Goal: Task Accomplishment & Management: Use online tool/utility

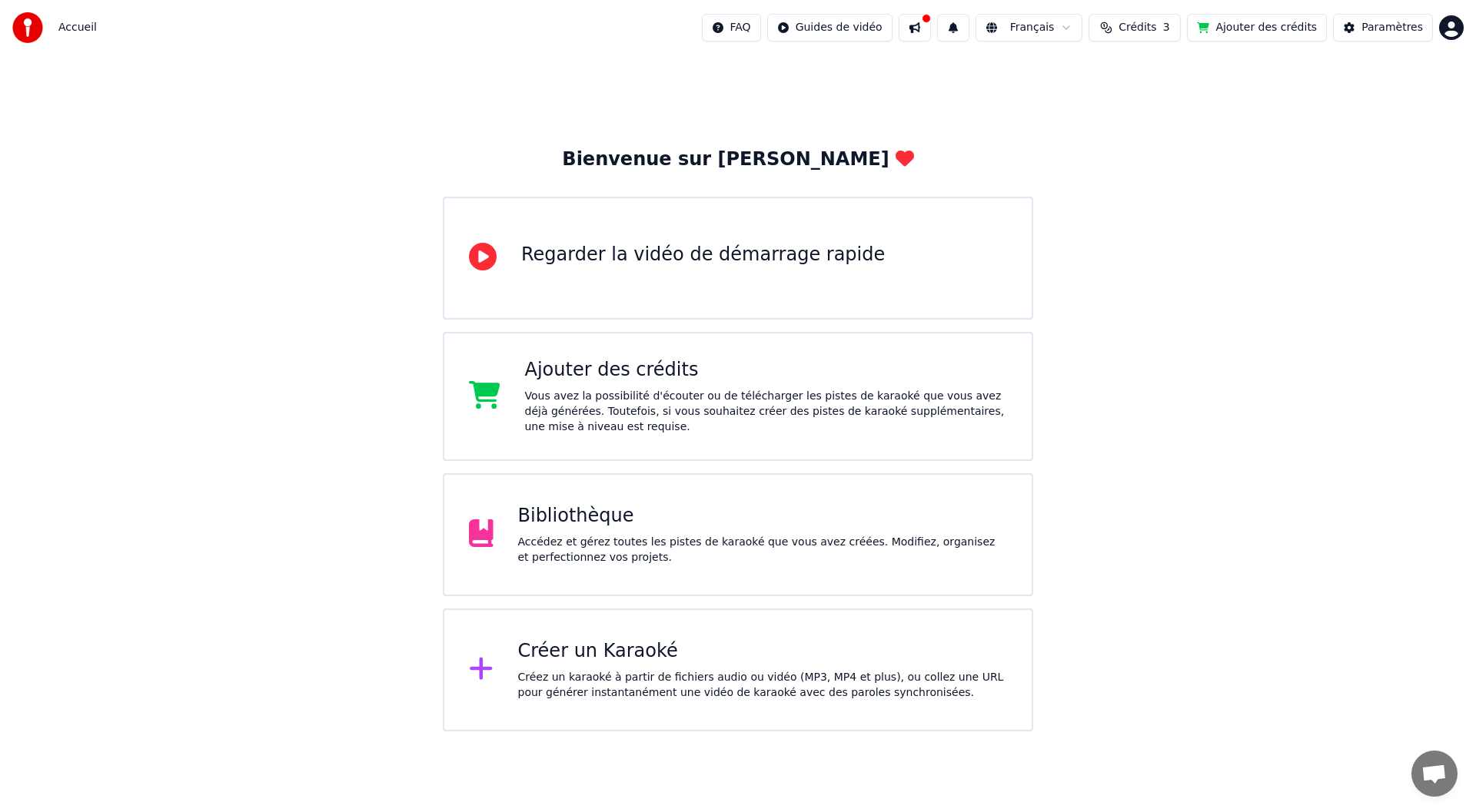
click at [584, 550] on div "Accédez et gérez toutes les pistes de karaoké que vous avez créées. Modifiez, o…" at bounding box center [762, 550] width 489 height 31
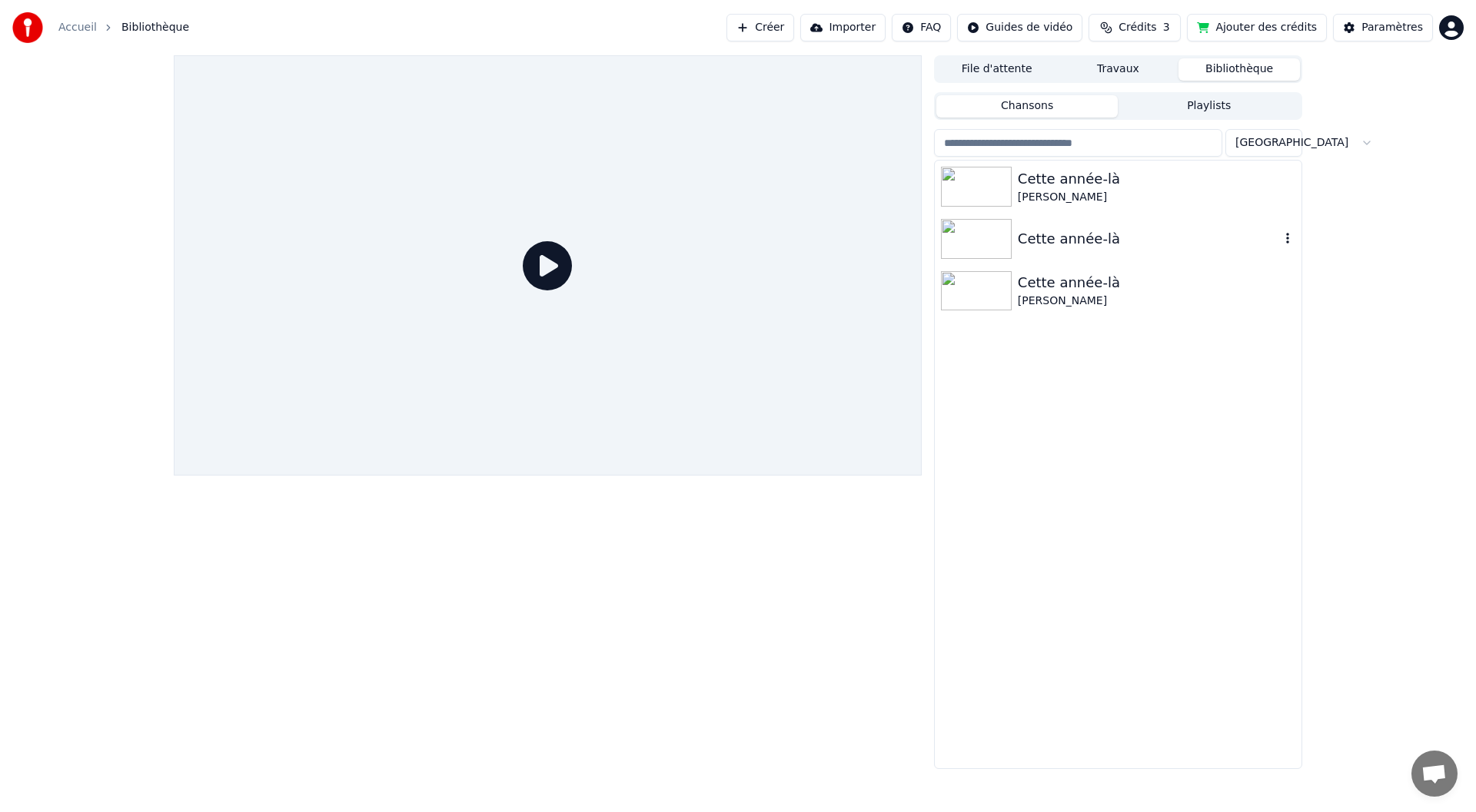
click at [1283, 241] on icon "button" at bounding box center [1288, 238] width 15 height 12
click at [1289, 237] on icon "button" at bounding box center [1288, 238] width 15 height 12
click at [1286, 237] on icon "button" at bounding box center [1288, 238] width 15 height 12
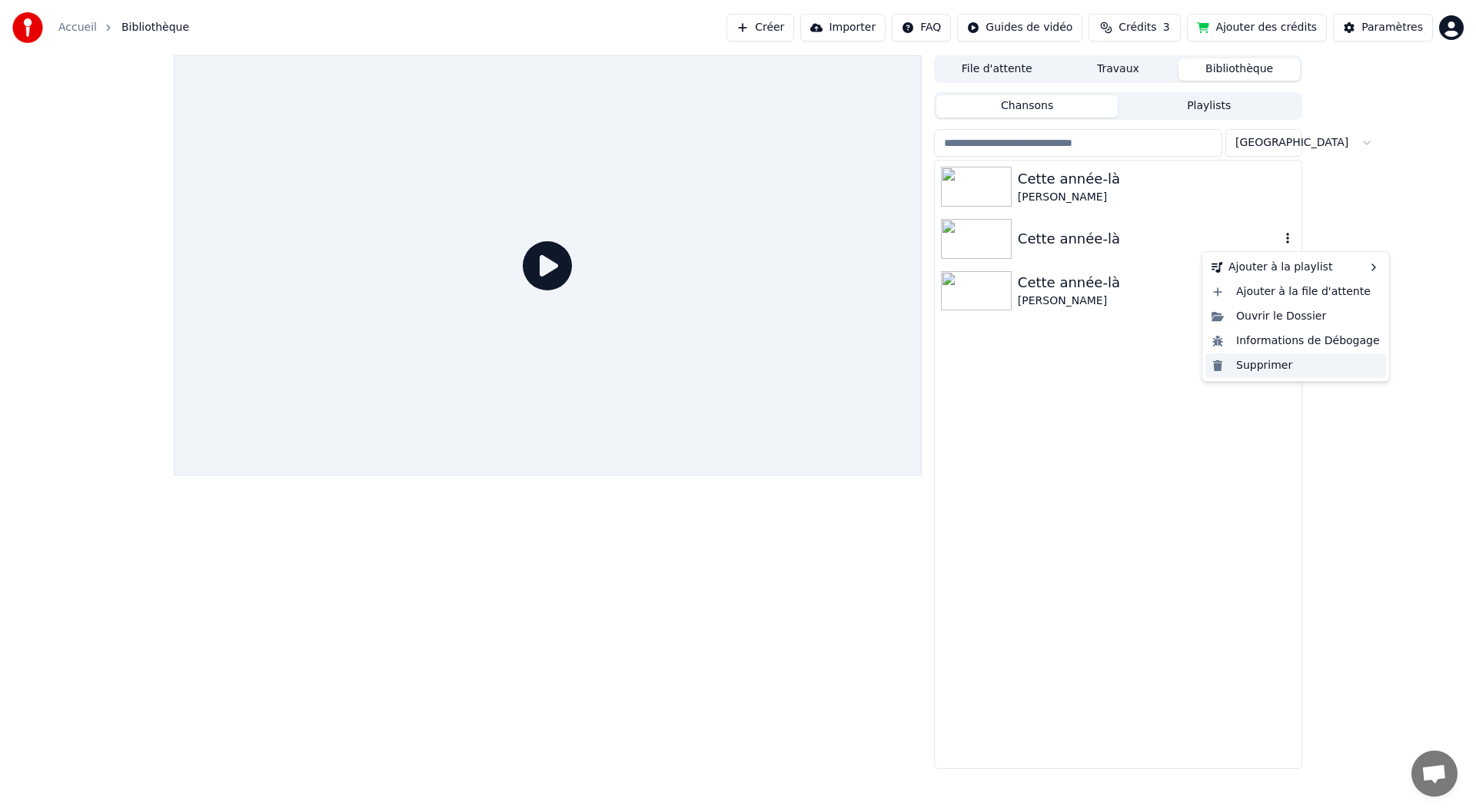
click at [1273, 369] on div "Supprimer" at bounding box center [1296, 366] width 180 height 25
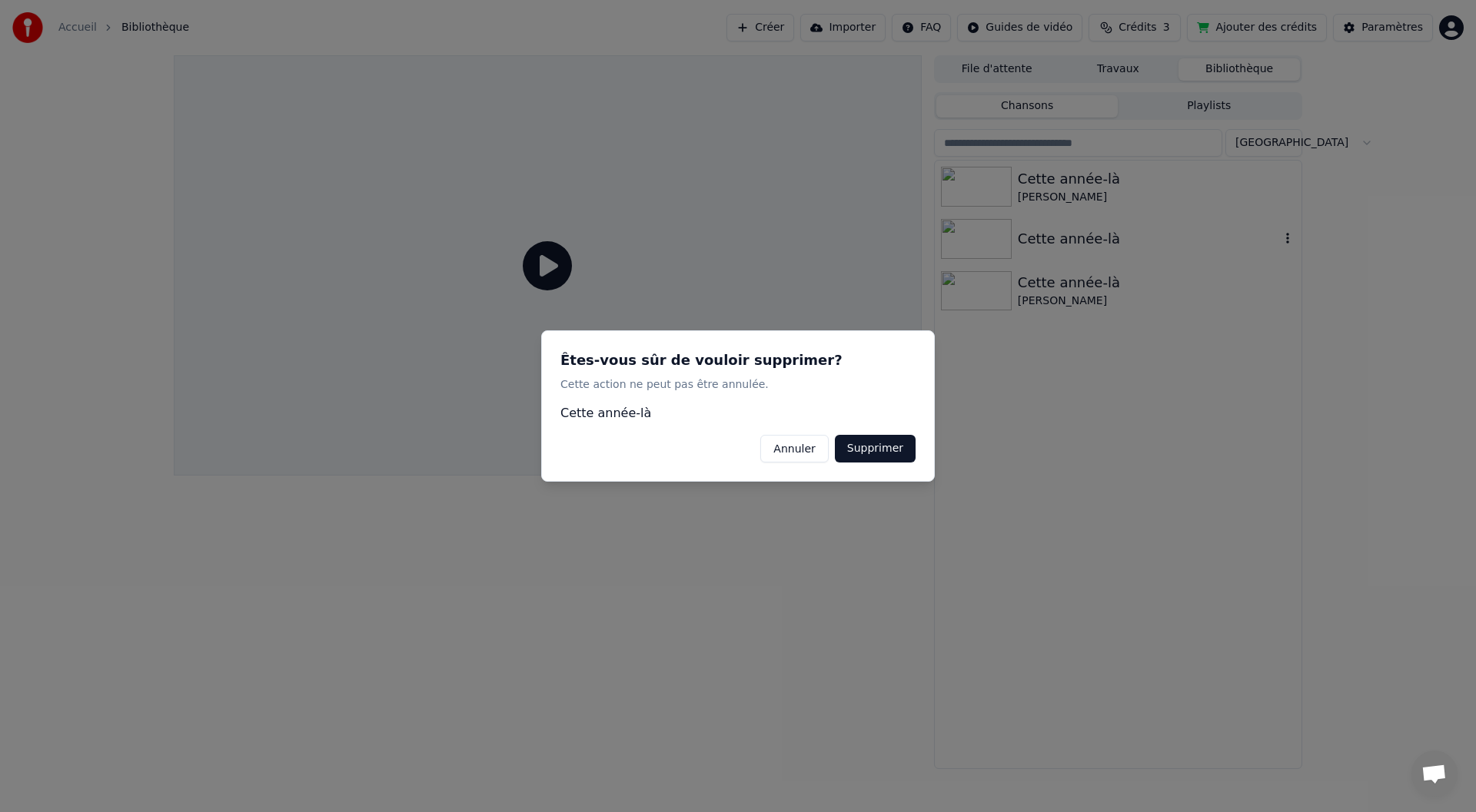
click at [882, 455] on button "Supprimer" at bounding box center [875, 449] width 81 height 28
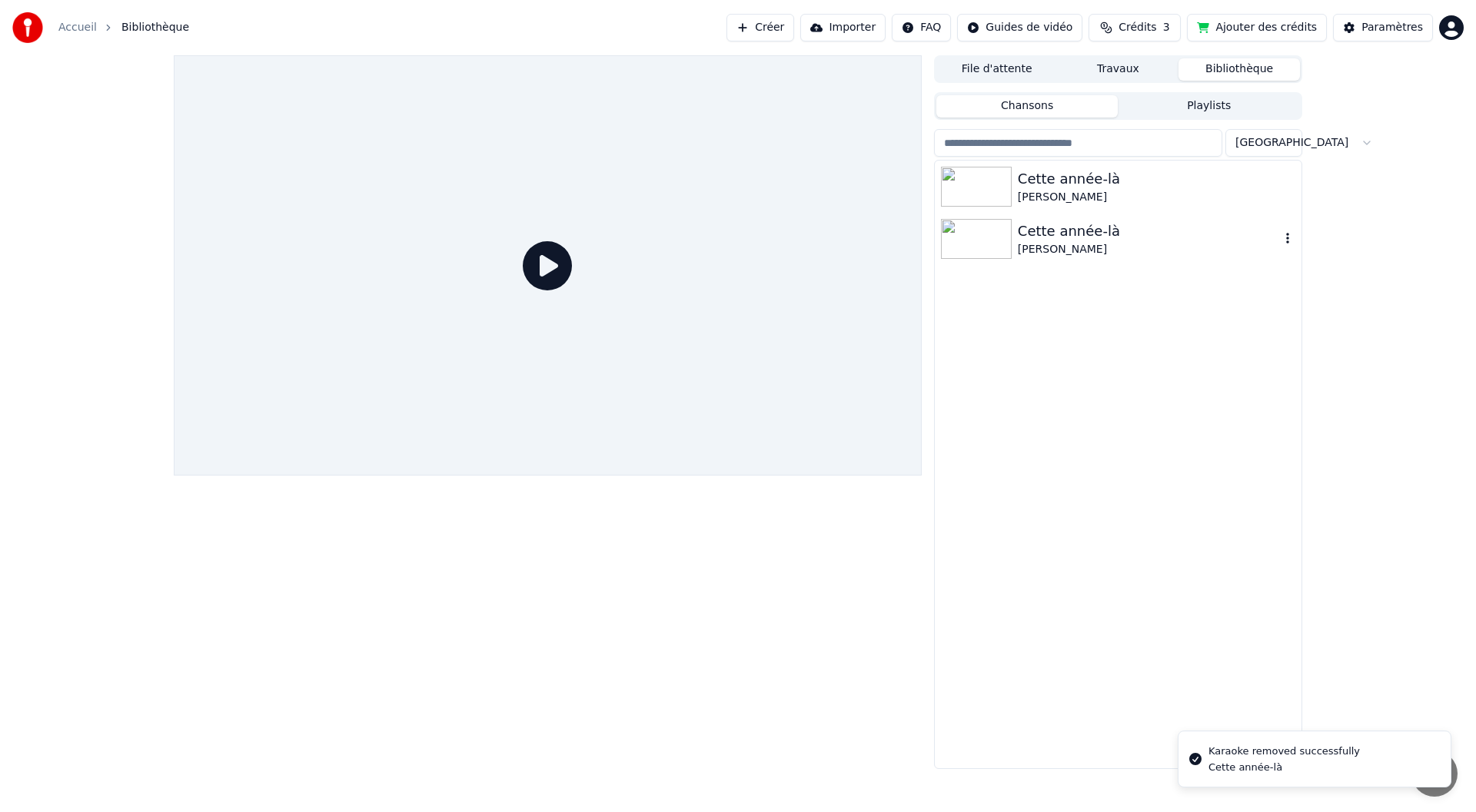
click at [1289, 237] on icon "button" at bounding box center [1288, 238] width 15 height 12
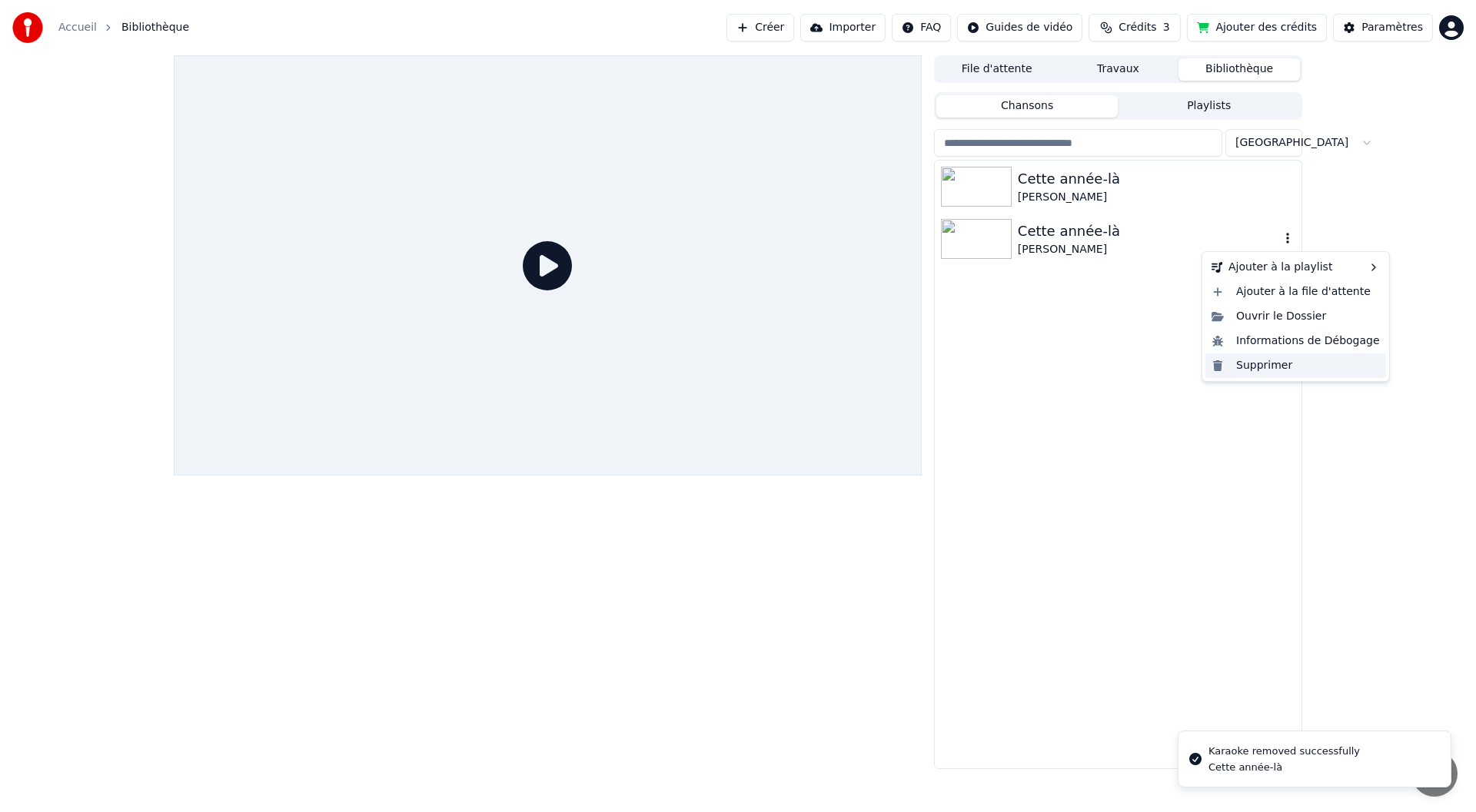
click at [1248, 366] on div "Supprimer" at bounding box center [1296, 366] width 180 height 25
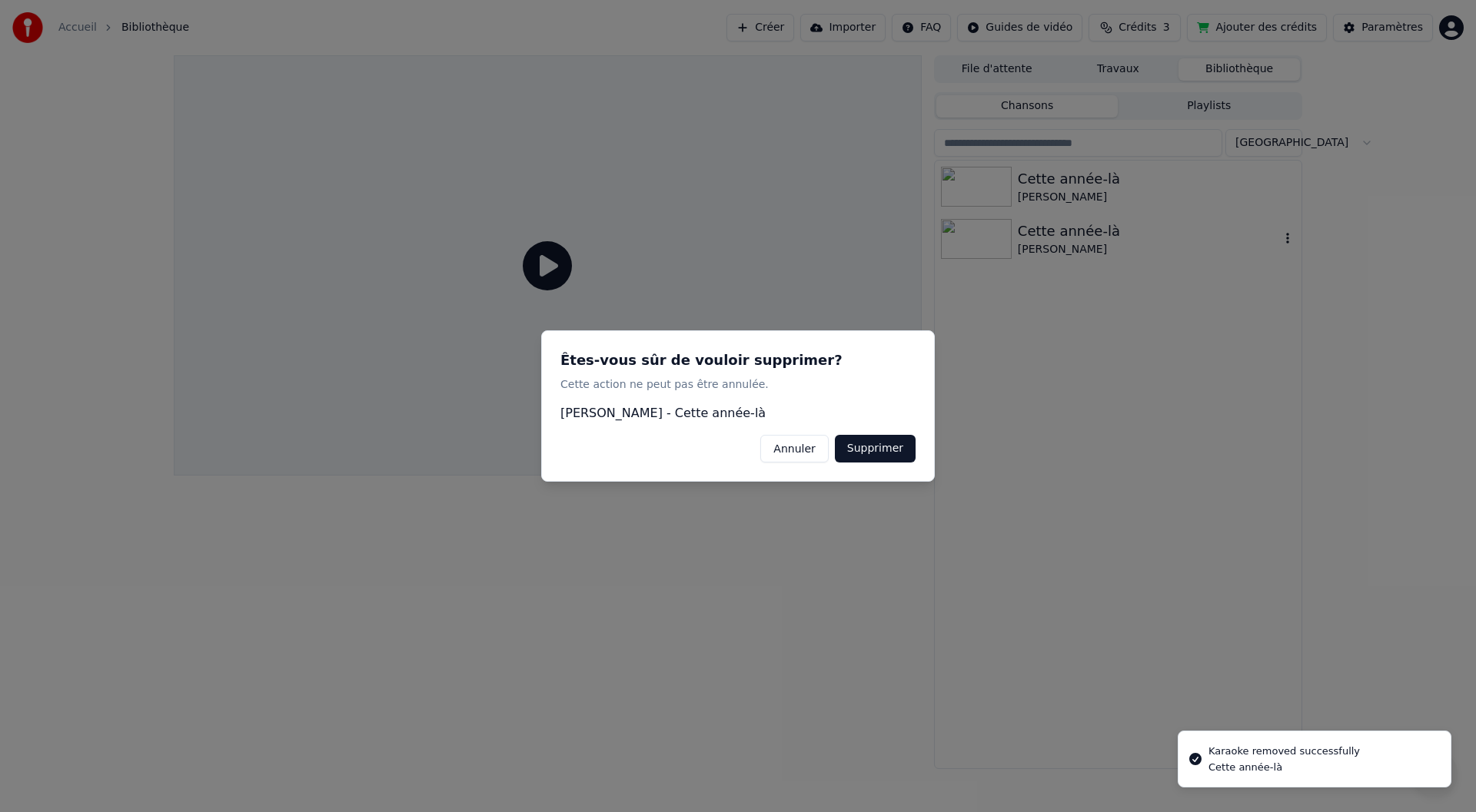
click at [864, 463] on button "Supprimer" at bounding box center [875, 449] width 81 height 28
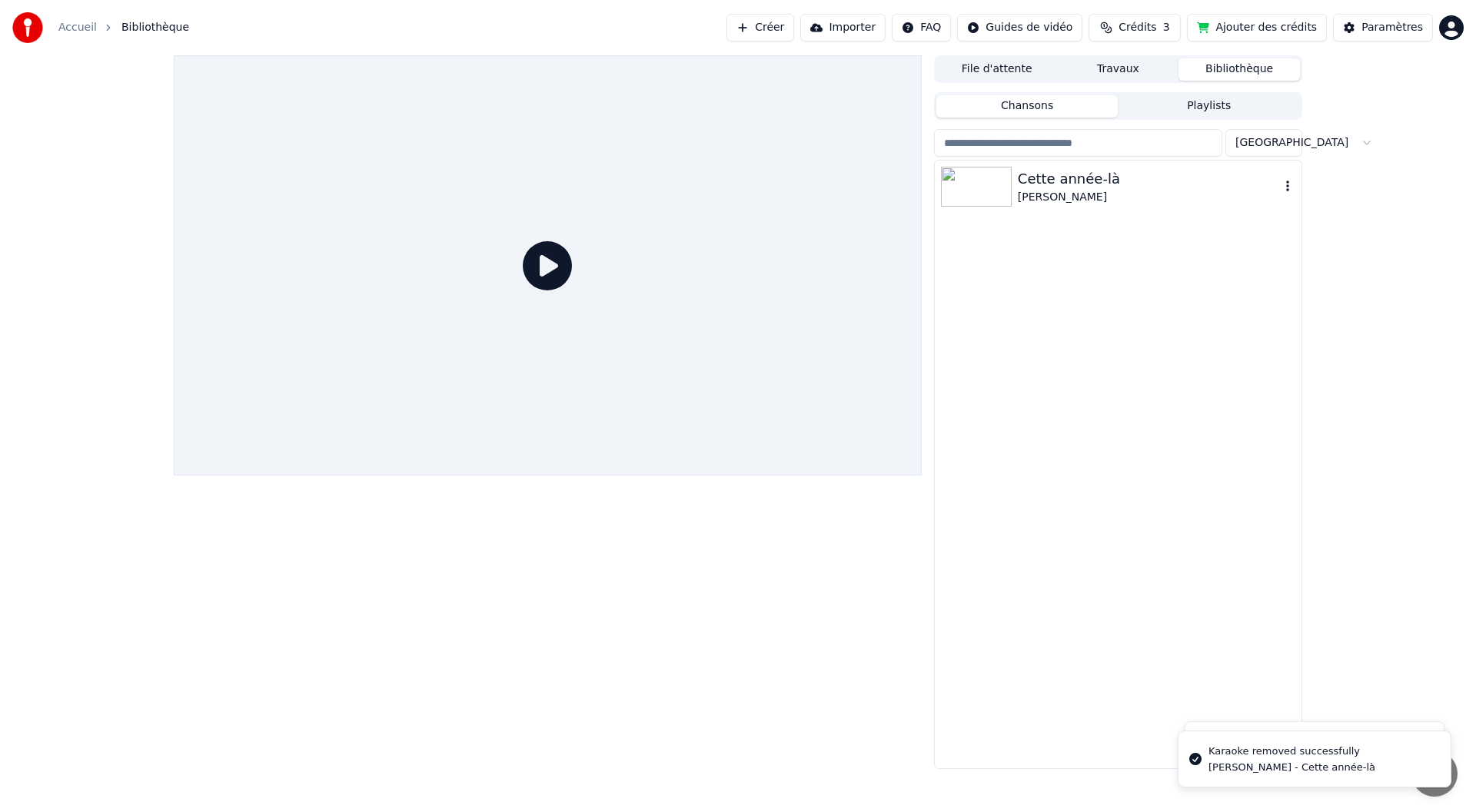
click at [1122, 173] on div "Cette année-là" at bounding box center [1149, 179] width 262 height 22
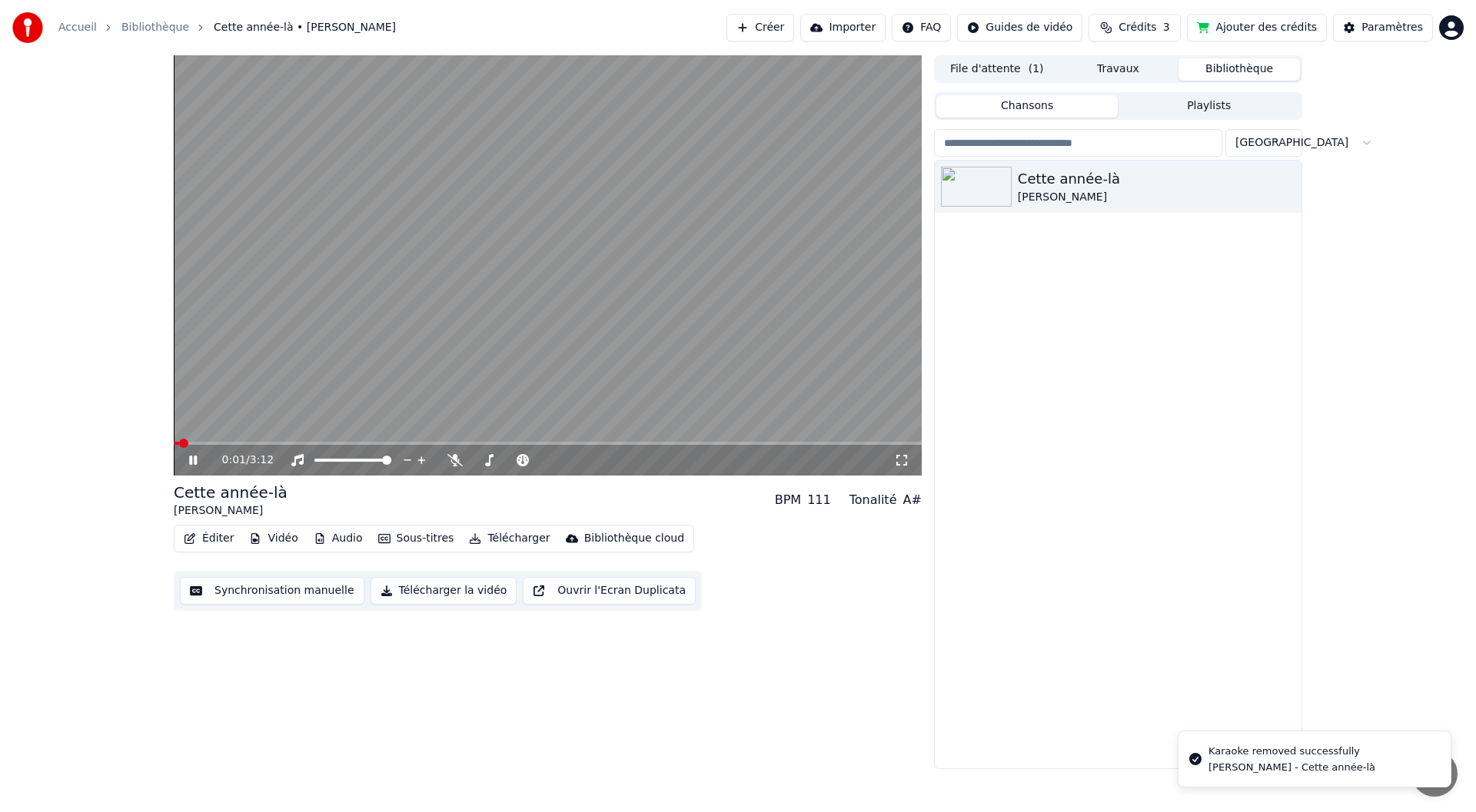
click at [279, 593] on button "Synchronisation manuelle" at bounding box center [271, 591] width 184 height 28
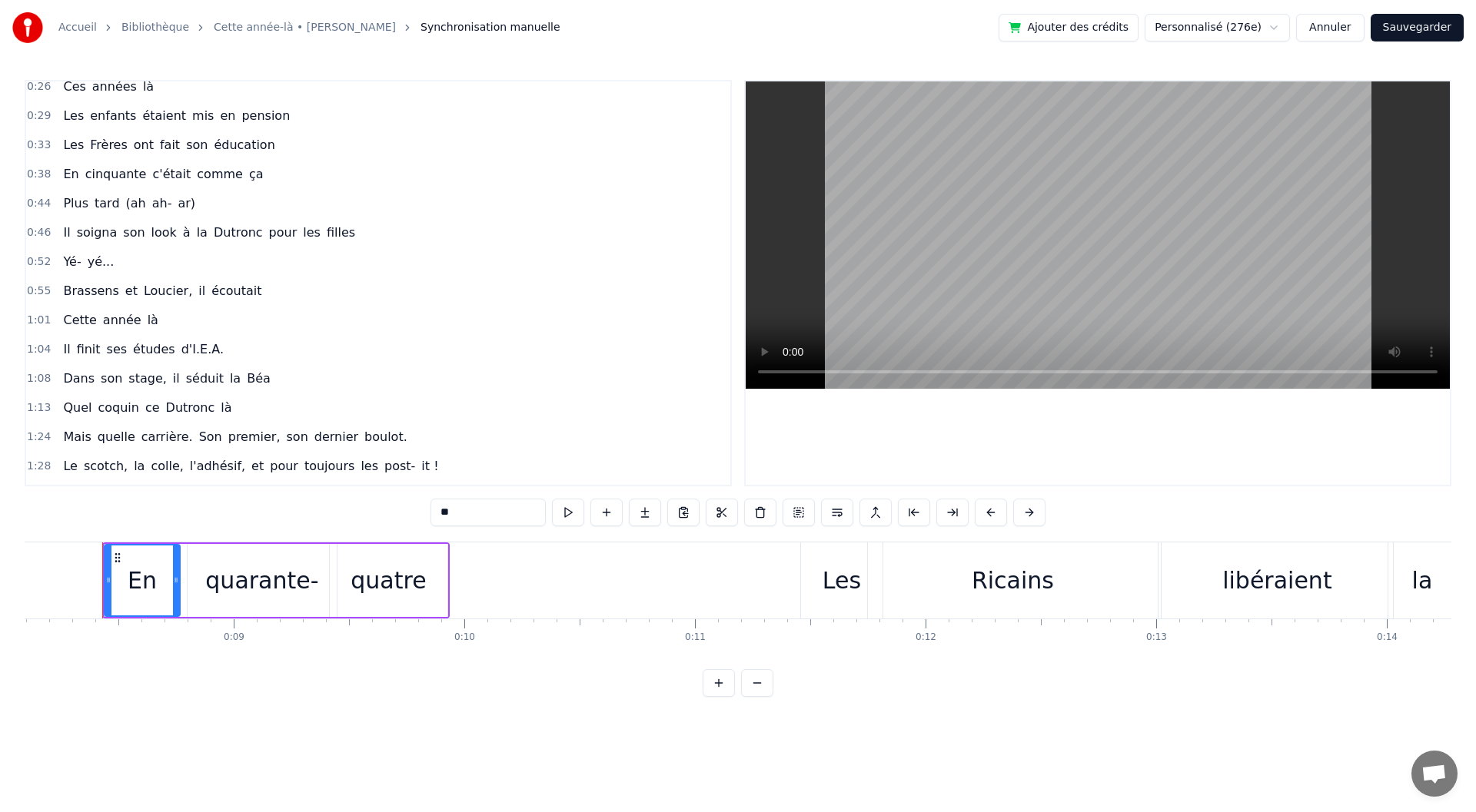
scroll to position [154, 0]
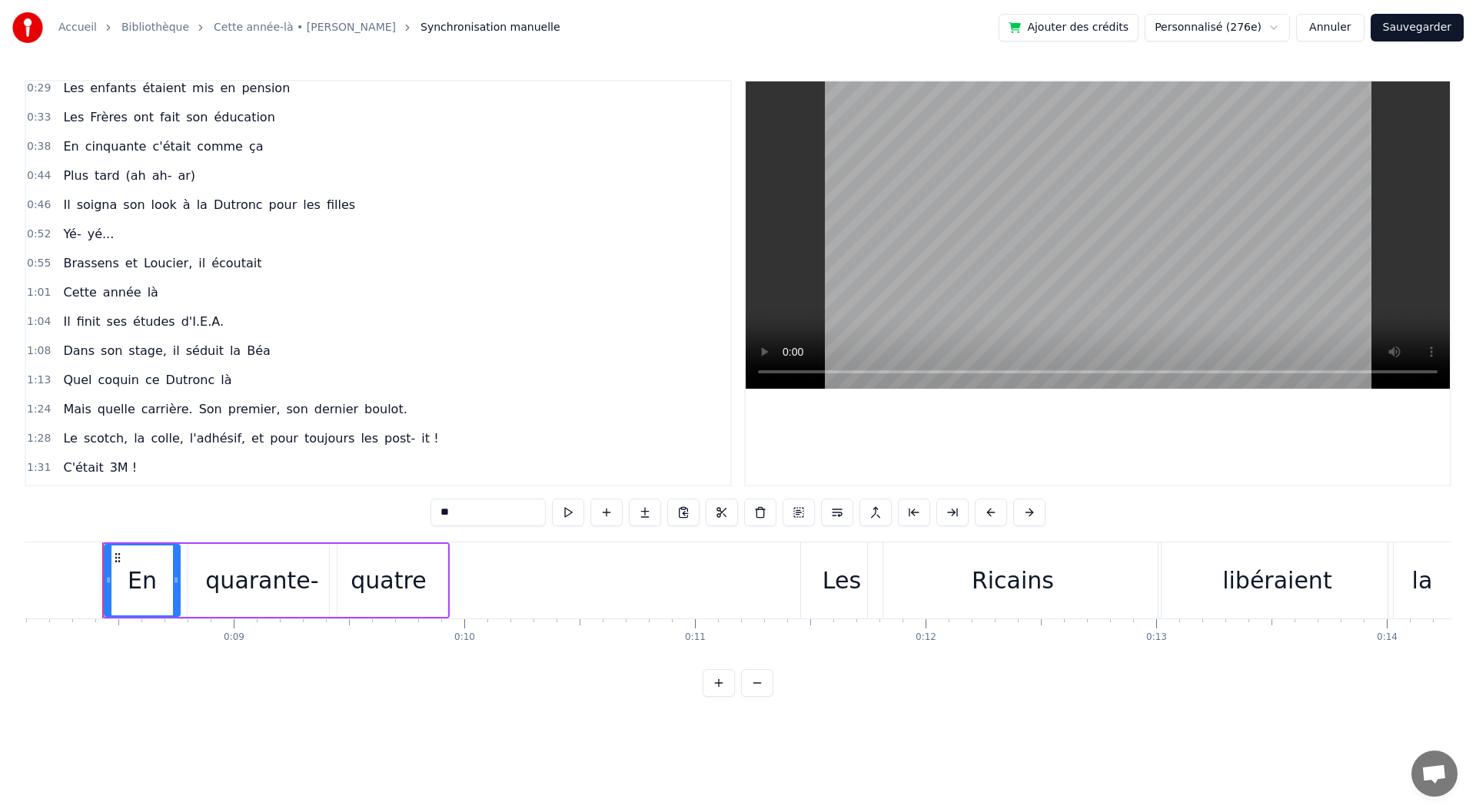
click at [182, 322] on span "d'I.E.A." at bounding box center [202, 321] width 45 height 18
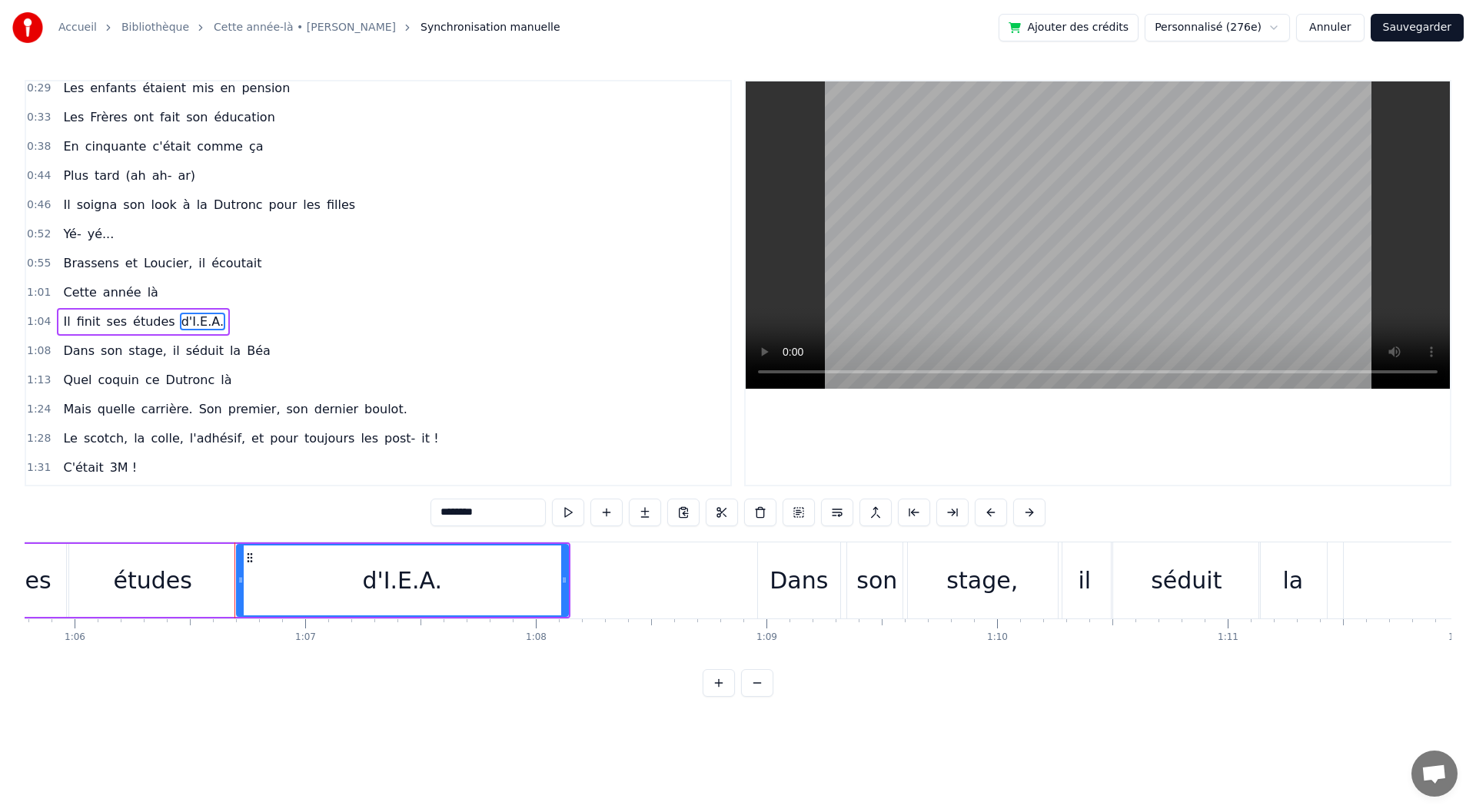
scroll to position [0, 15307]
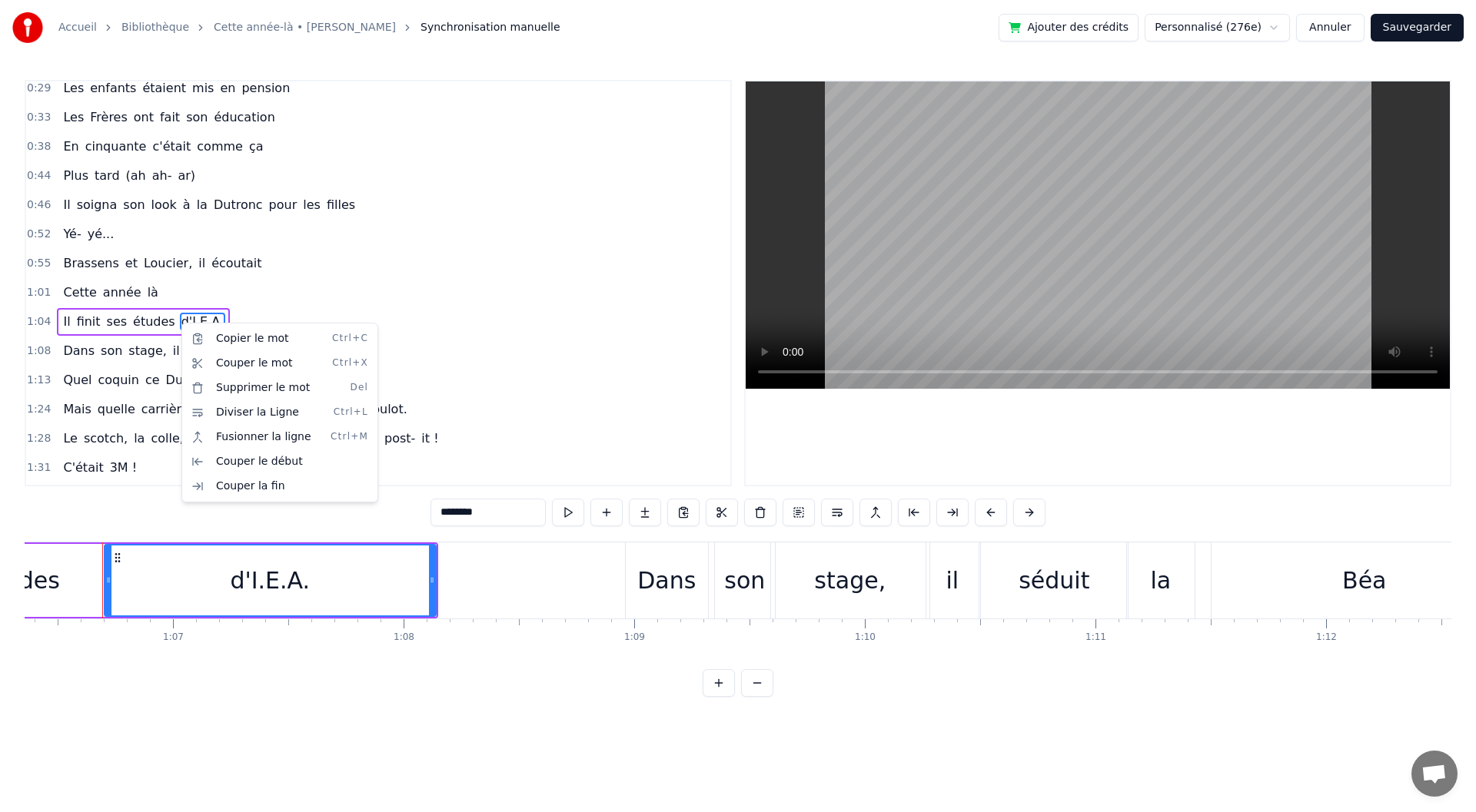
click at [182, 321] on html "Accueil Bibliothèque Cette année-là • [PERSON_NAME] manuelle Ajouter des crédit…" at bounding box center [738, 361] width 1476 height 722
click at [182, 321] on span "d'I.E.A." at bounding box center [202, 321] width 45 height 18
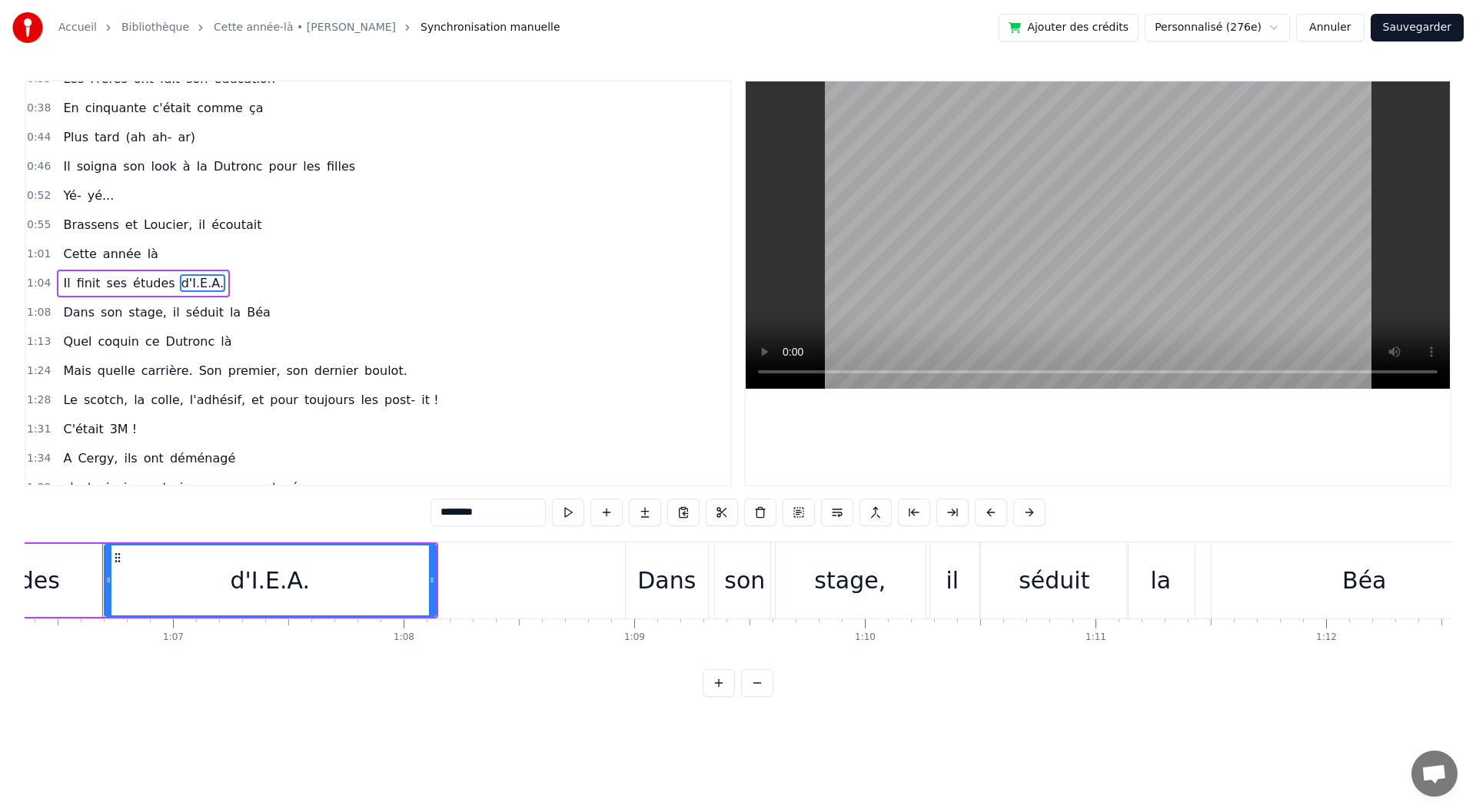
click at [180, 284] on span "d'I.E.A." at bounding box center [202, 283] width 45 height 18
click at [191, 283] on span "d'I.E.A." at bounding box center [202, 283] width 45 height 18
click at [287, 568] on html "Accueil Bibliothèque Cette année-là • [PERSON_NAME] manuelle Ajouter des crédit…" at bounding box center [738, 361] width 1476 height 722
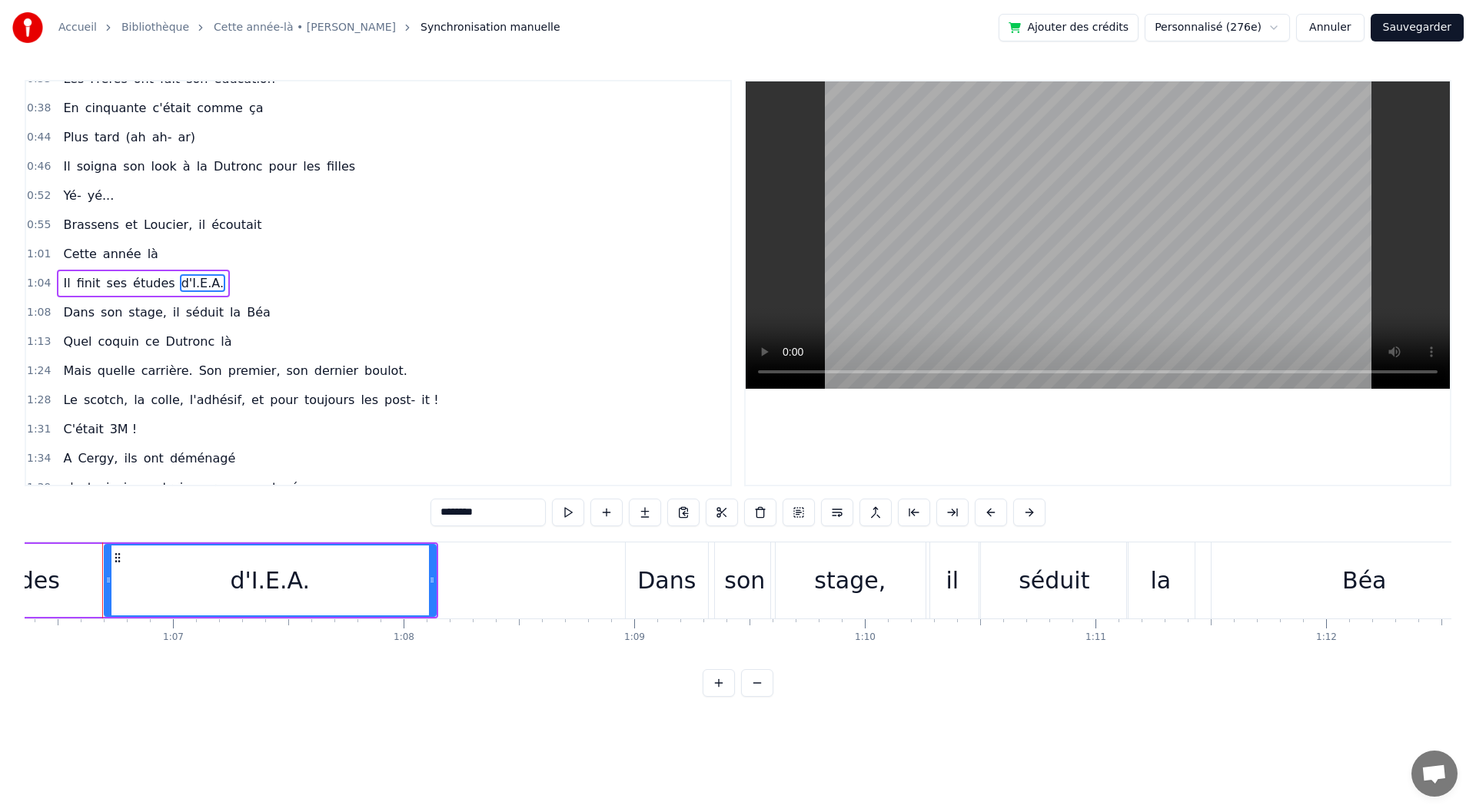
click at [277, 576] on div "d'I.E.A." at bounding box center [270, 580] width 80 height 35
click at [159, 282] on html "Accueil Bibliothèque Cette année-là • [PERSON_NAME] manuelle Ajouter des crédit…" at bounding box center [738, 361] width 1476 height 722
click at [155, 284] on span "études" at bounding box center [154, 283] width 45 height 18
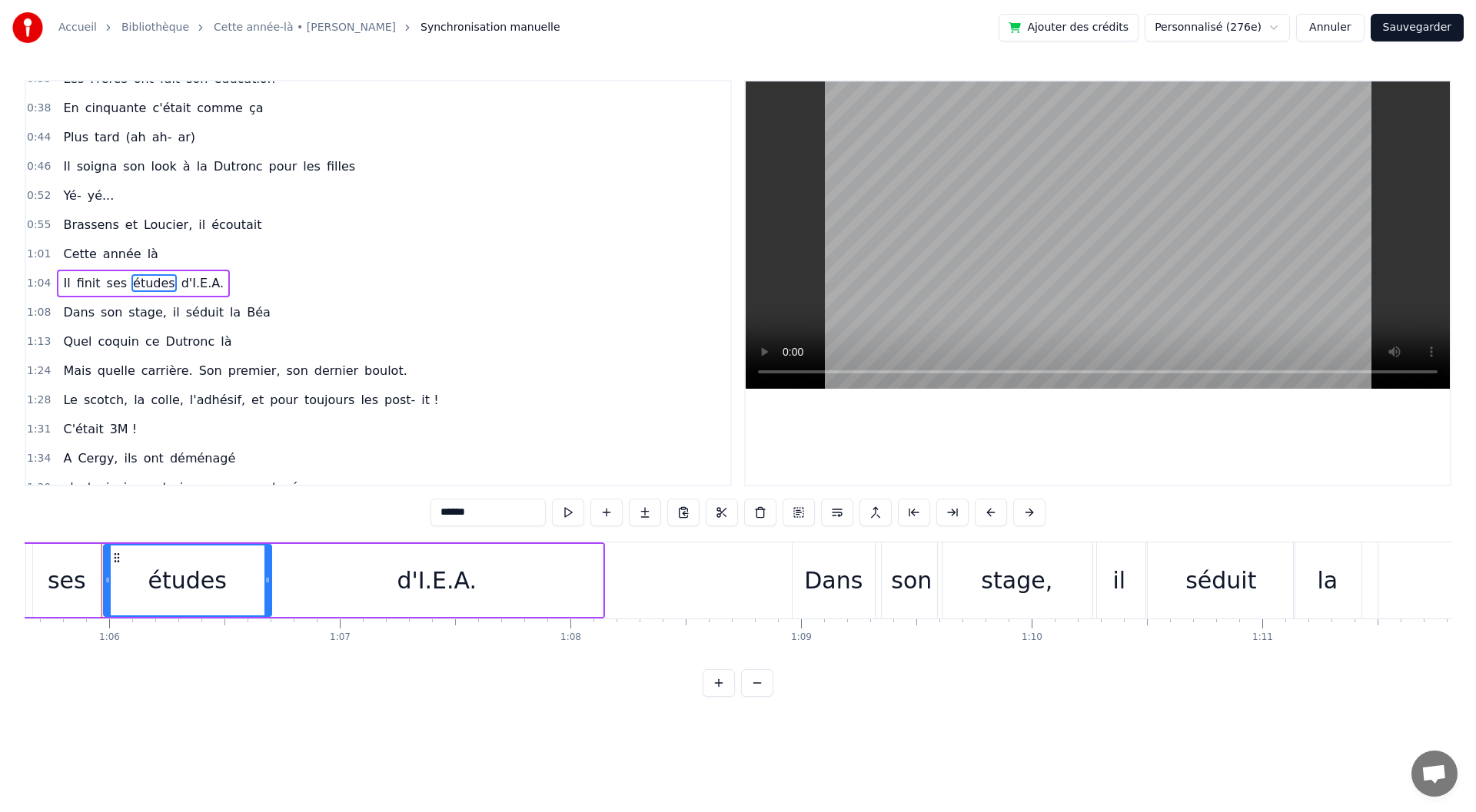
scroll to position [0, 15139]
click at [180, 286] on span "d'I.E.A." at bounding box center [202, 283] width 45 height 18
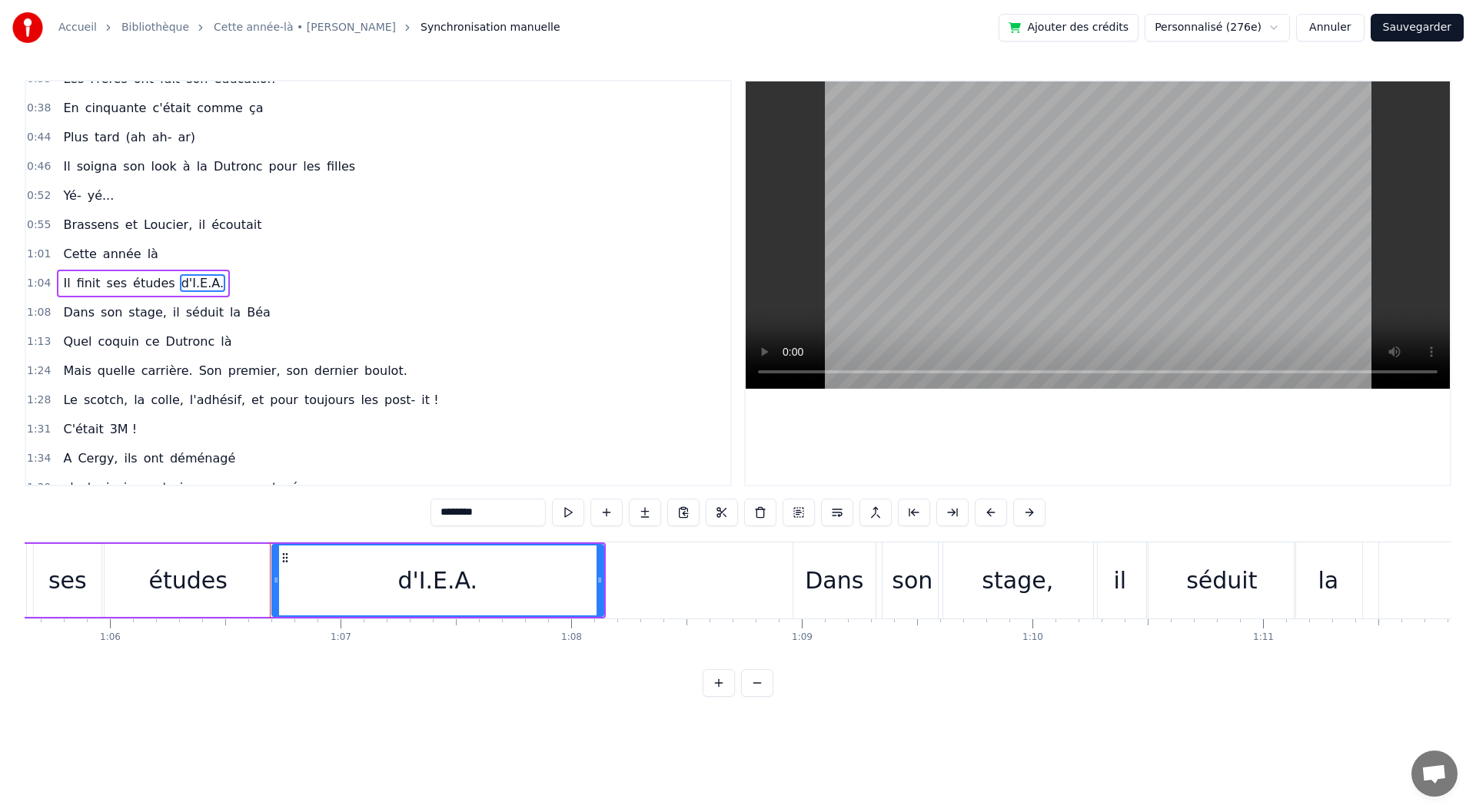
click at [150, 280] on span "études" at bounding box center [154, 283] width 45 height 18
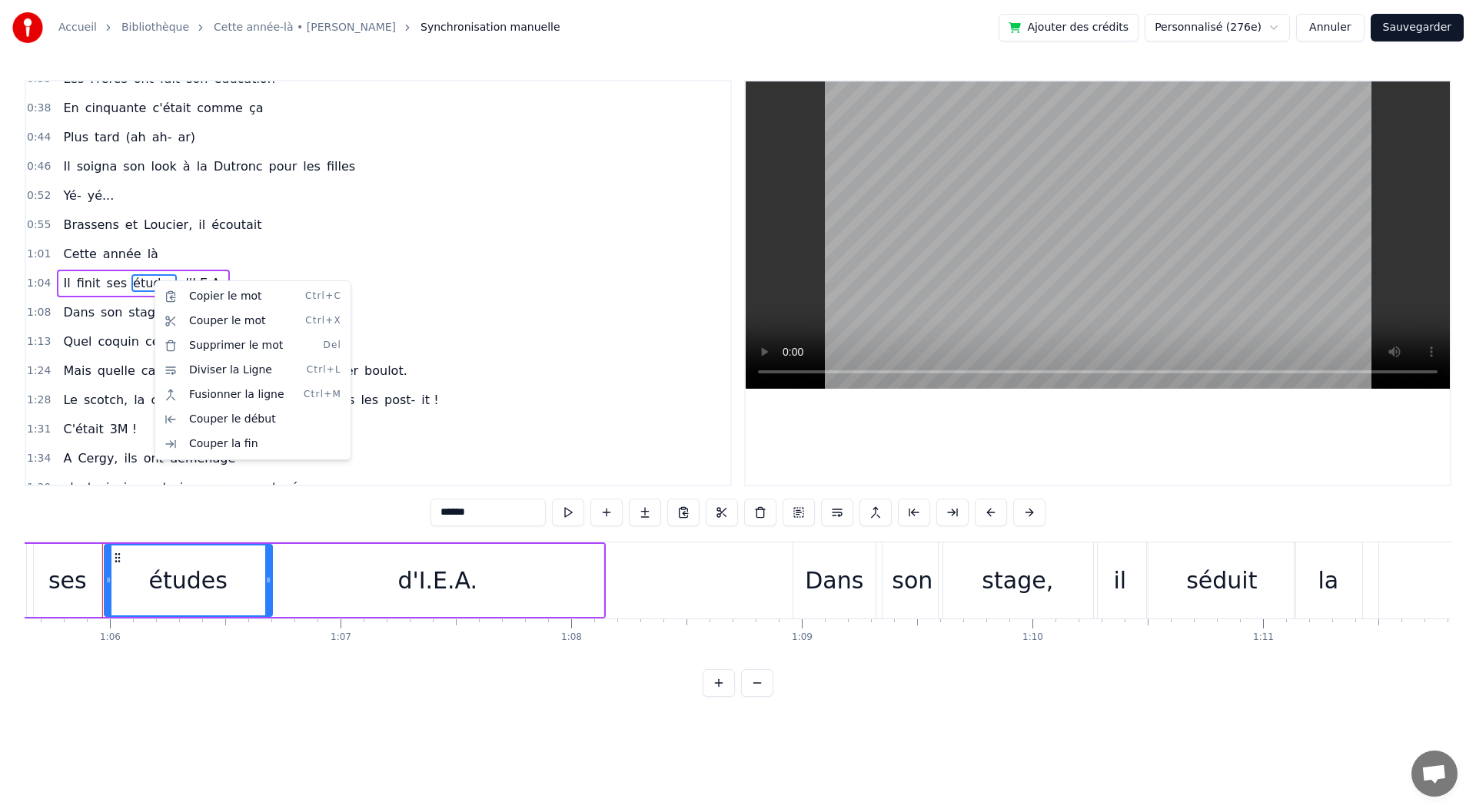
click at [176, 281] on div "Copier le mot Ctrl+C Couper le mot Ctrl+X Supprimer le mot Del Diviser la Ligne…" at bounding box center [253, 370] width 197 height 180
click at [177, 273] on html "Accueil Bibliothèque Cette année-là • [PERSON_NAME] manuelle Ajouter des crédit…" at bounding box center [738, 361] width 1476 height 722
click at [177, 284] on html "Accueil Bibliothèque Cette année-là • [PERSON_NAME] manuelle Ajouter des crédit…" at bounding box center [738, 361] width 1476 height 722
click at [180, 284] on span "d'I.E.A." at bounding box center [202, 283] width 45 height 18
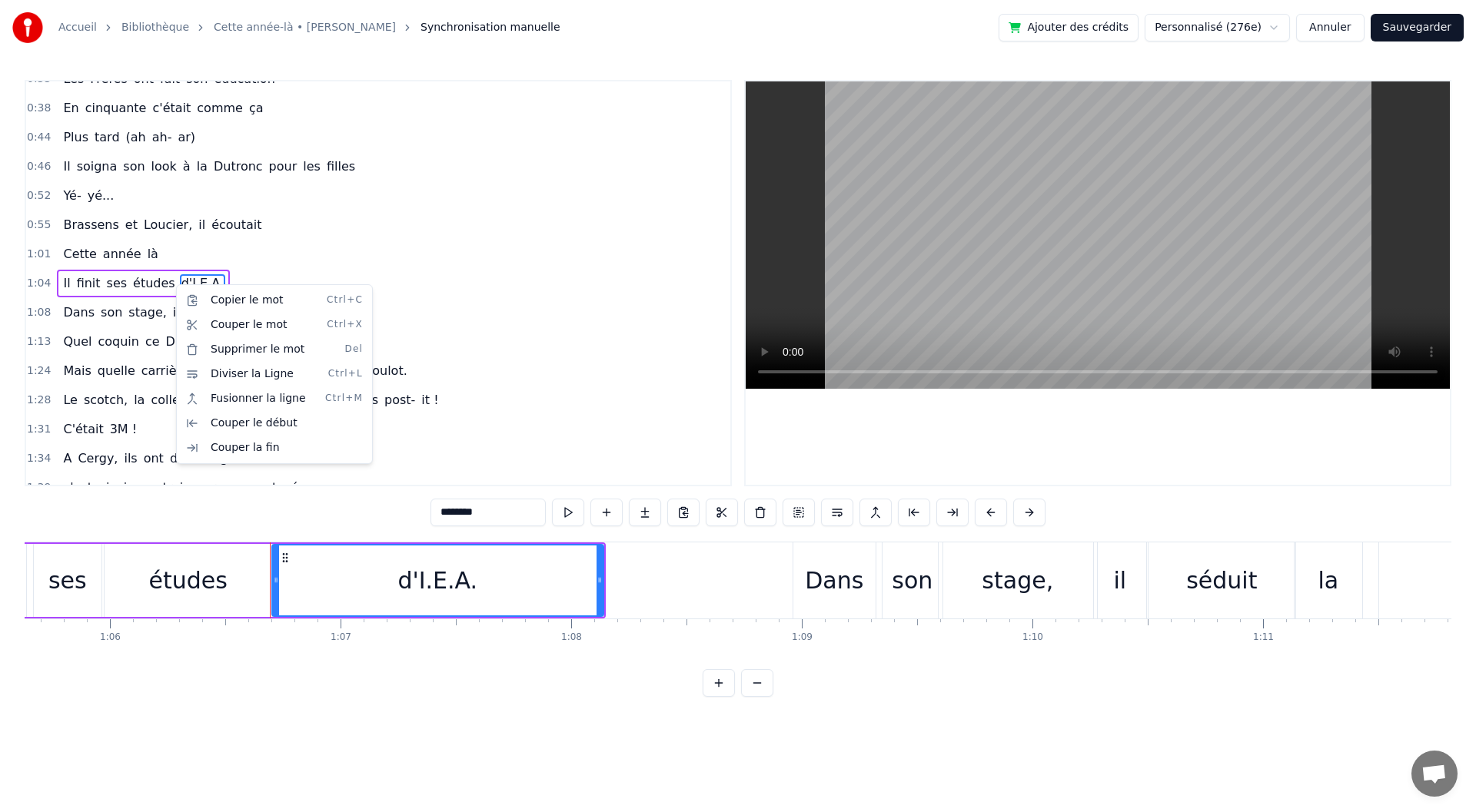
click at [331, 512] on html "Accueil Bibliothèque Cette année-là • [PERSON_NAME] manuelle Ajouter des crédit…" at bounding box center [738, 361] width 1476 height 722
click at [463, 515] on input "********" at bounding box center [489, 512] width 116 height 28
click at [459, 512] on input "********" at bounding box center [489, 512] width 116 height 28
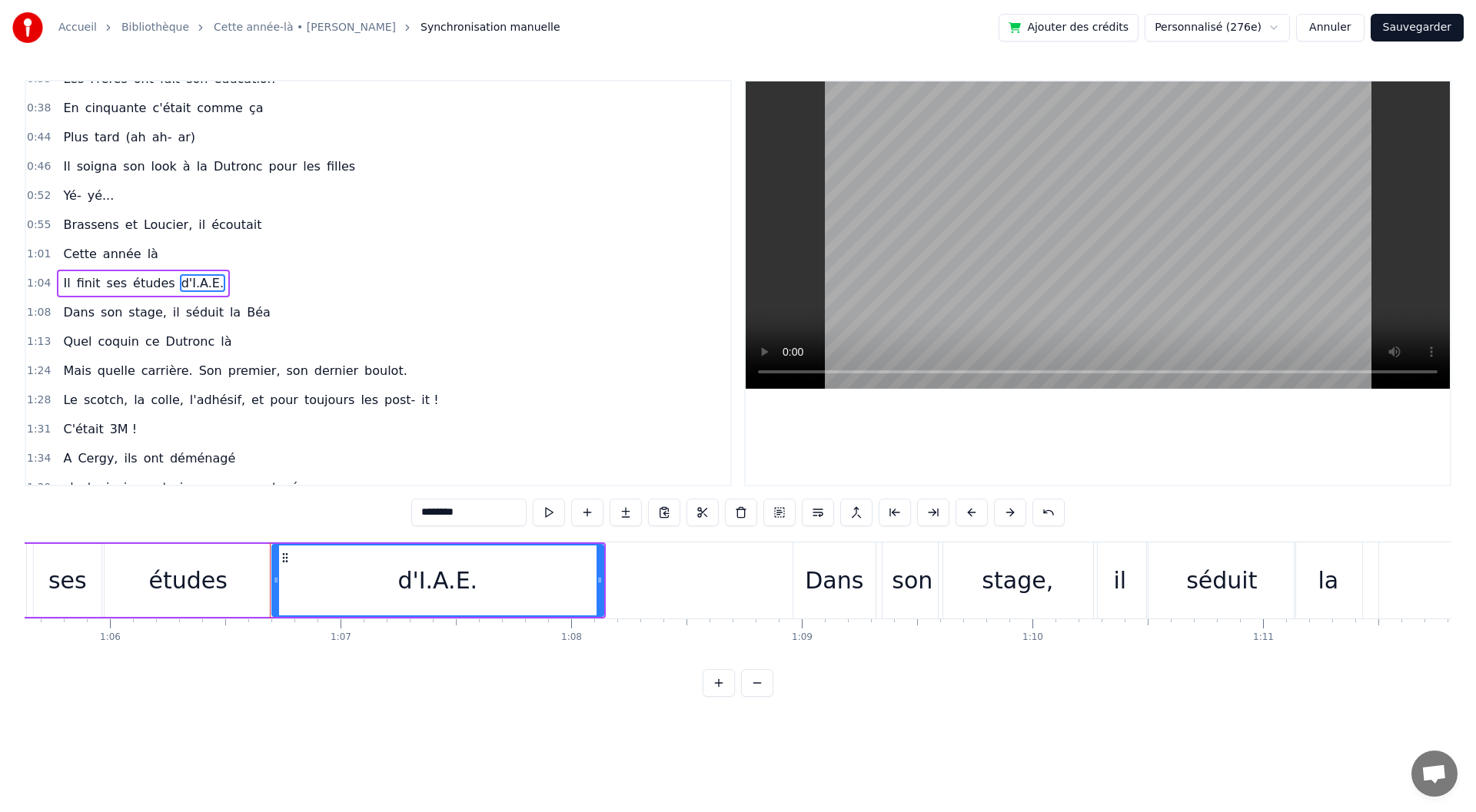
click at [333, 697] on div "0:08 En quarante- quatre 0:11 Les [DEMOGRAPHIC_DATA] libéraient la patrie 0:16 …" at bounding box center [738, 388] width 1427 height 617
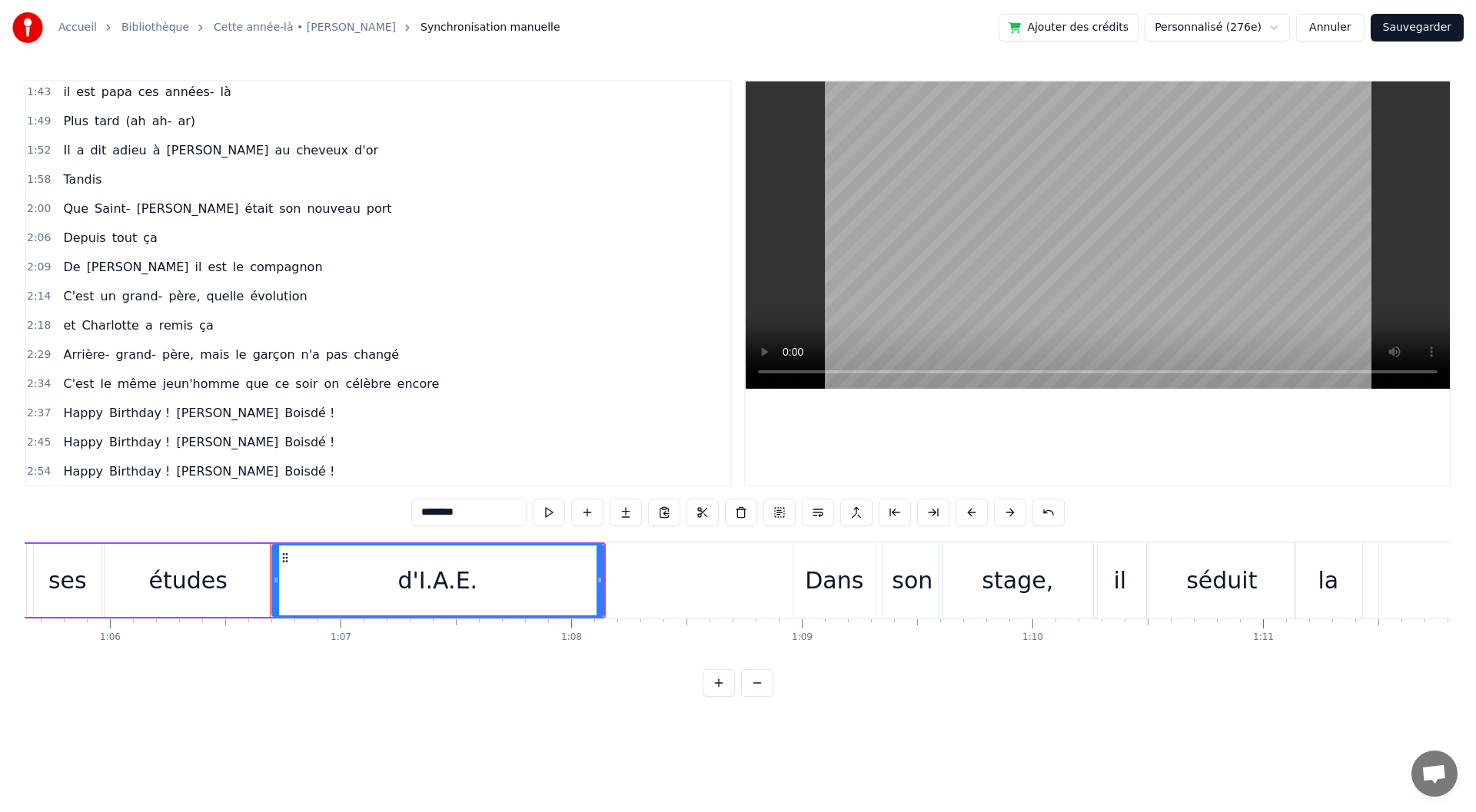
scroll to position [648, 0]
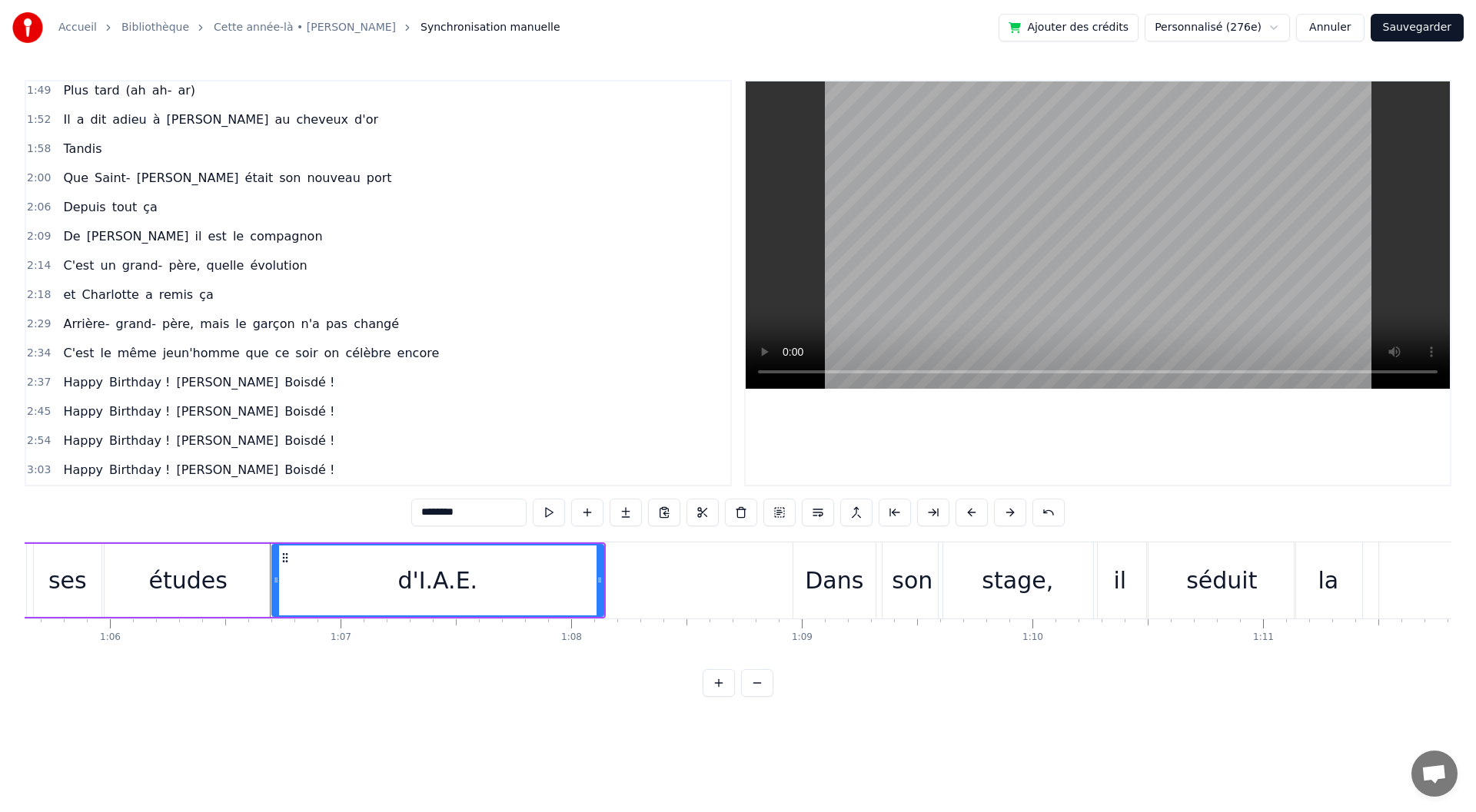
click at [174, 381] on span "[PERSON_NAME]" at bounding box center [227, 382] width 106 height 18
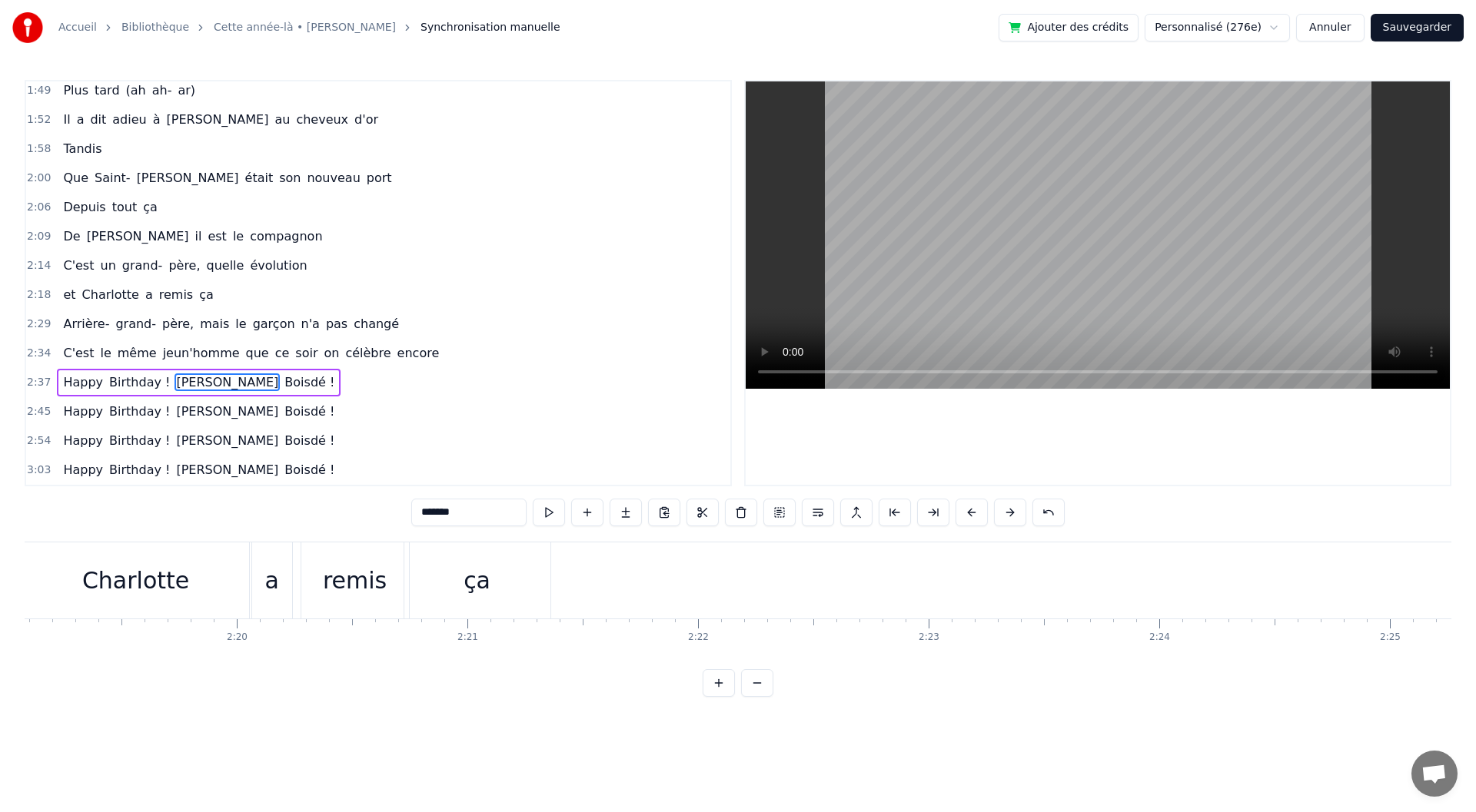
scroll to position [0, 37190]
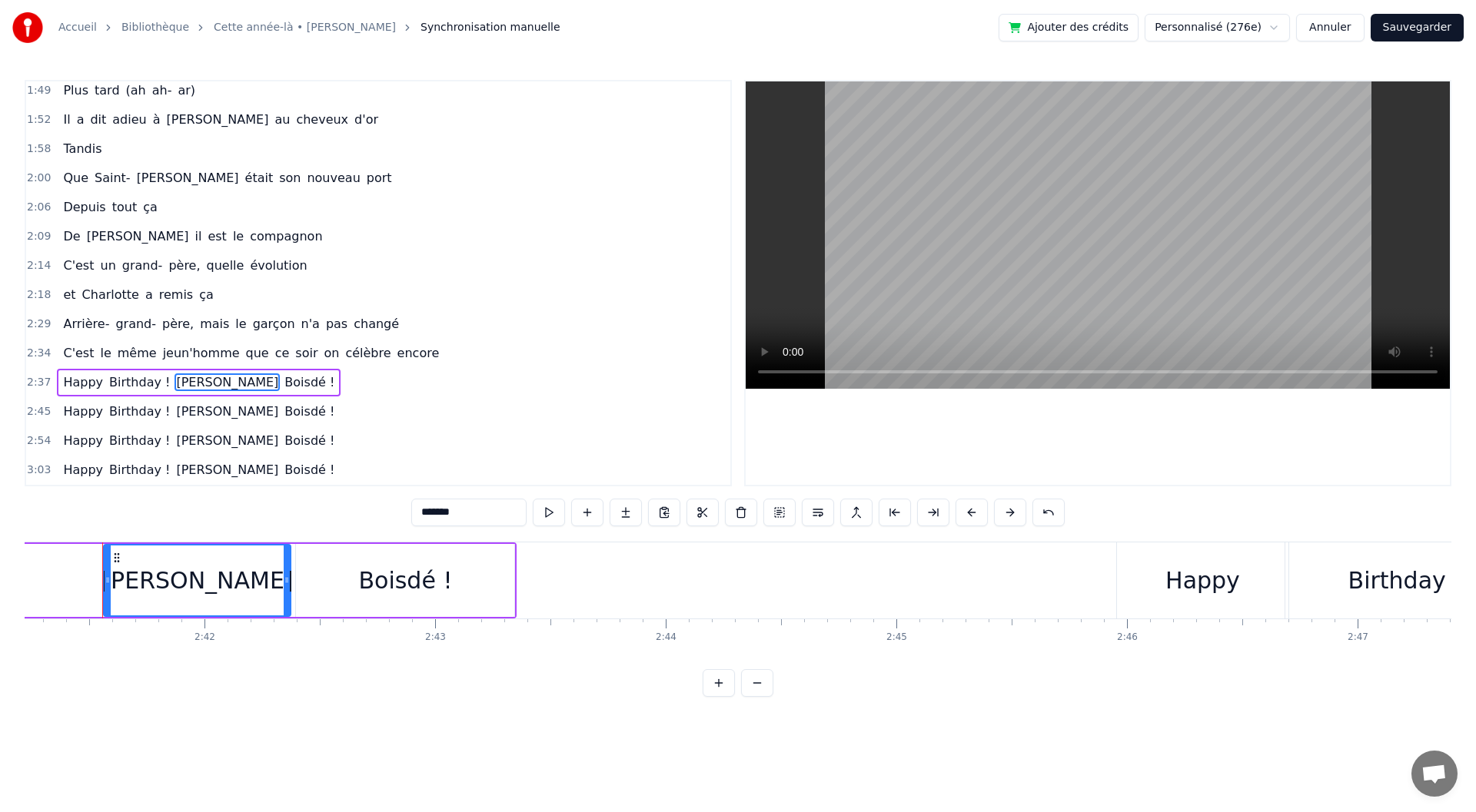
click at [422, 512] on input "*******" at bounding box center [469, 512] width 116 height 28
type input "*********"
drag, startPoint x: 509, startPoint y: 397, endPoint x: 490, endPoint y: 403, distance: 19.9
click at [509, 397] on div "2:37 Happy Birthday ! à [PERSON_NAME] !" at bounding box center [378, 383] width 704 height 29
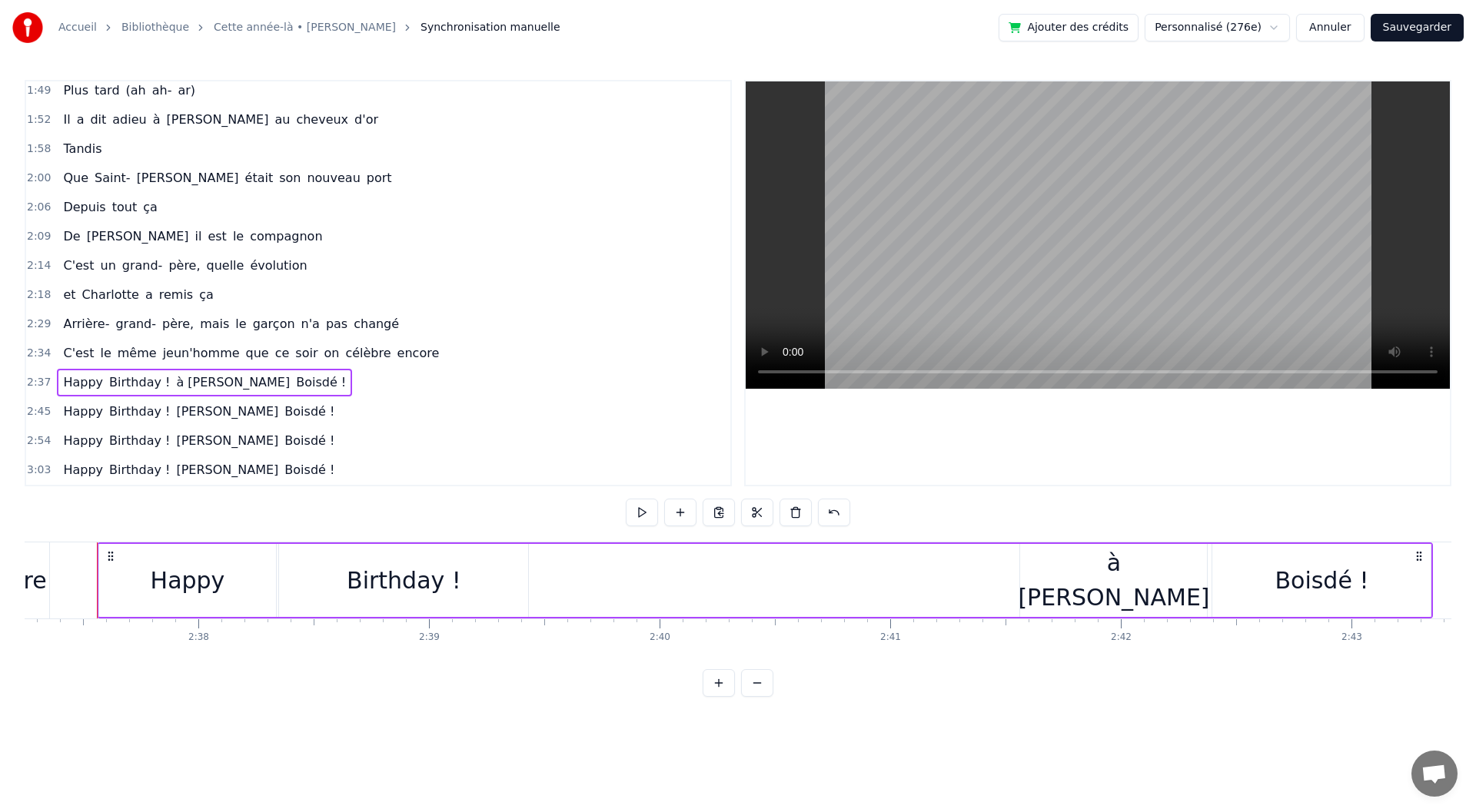
scroll to position [0, 36268]
click at [174, 378] on span "à [PERSON_NAME]" at bounding box center [233, 382] width 117 height 18
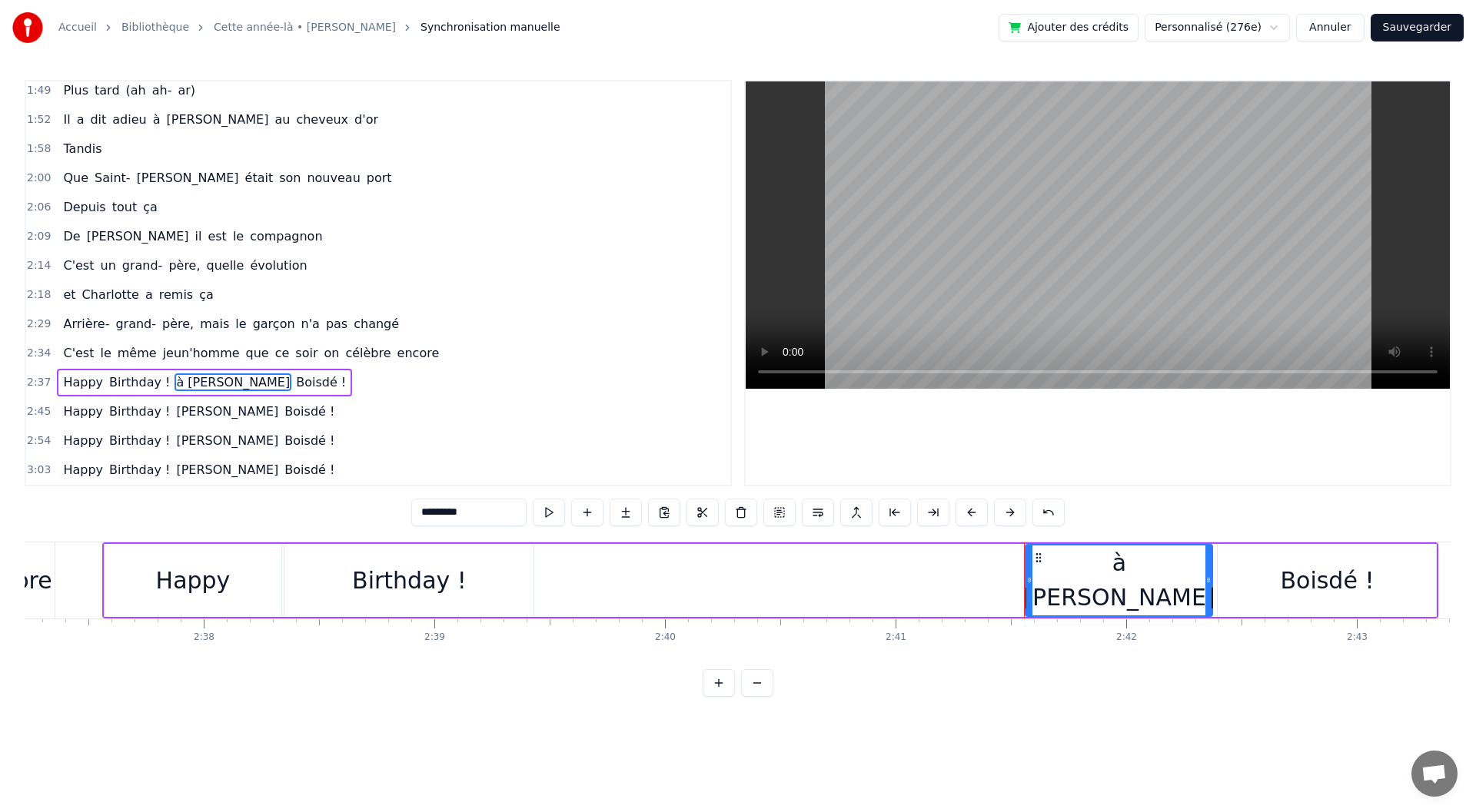
click at [432, 510] on input "*********" at bounding box center [469, 512] width 116 height 28
type input "*******"
click at [540, 447] on div "2:54 Happy Birthday ! [PERSON_NAME] !" at bounding box center [378, 441] width 704 height 29
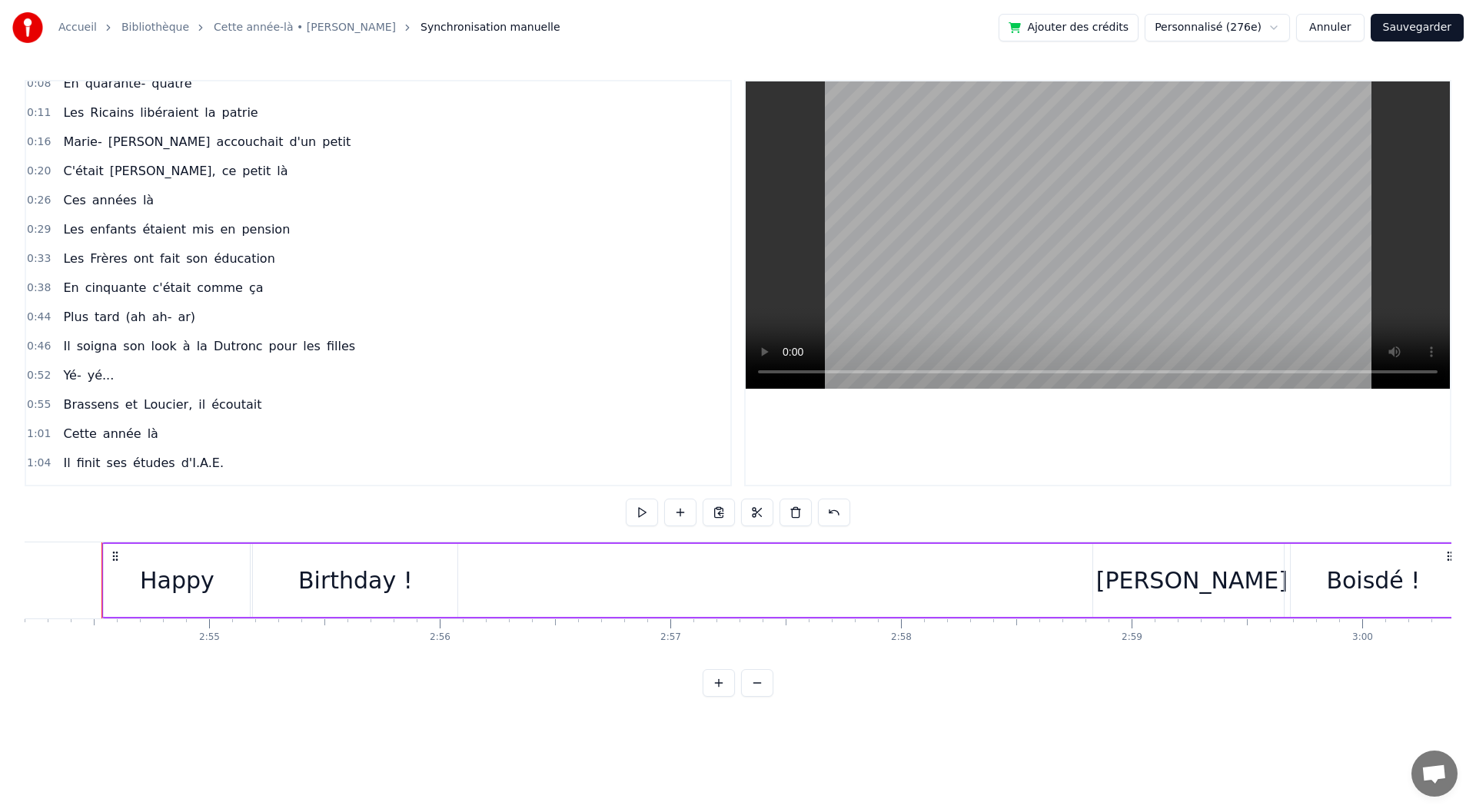
scroll to position [0, 0]
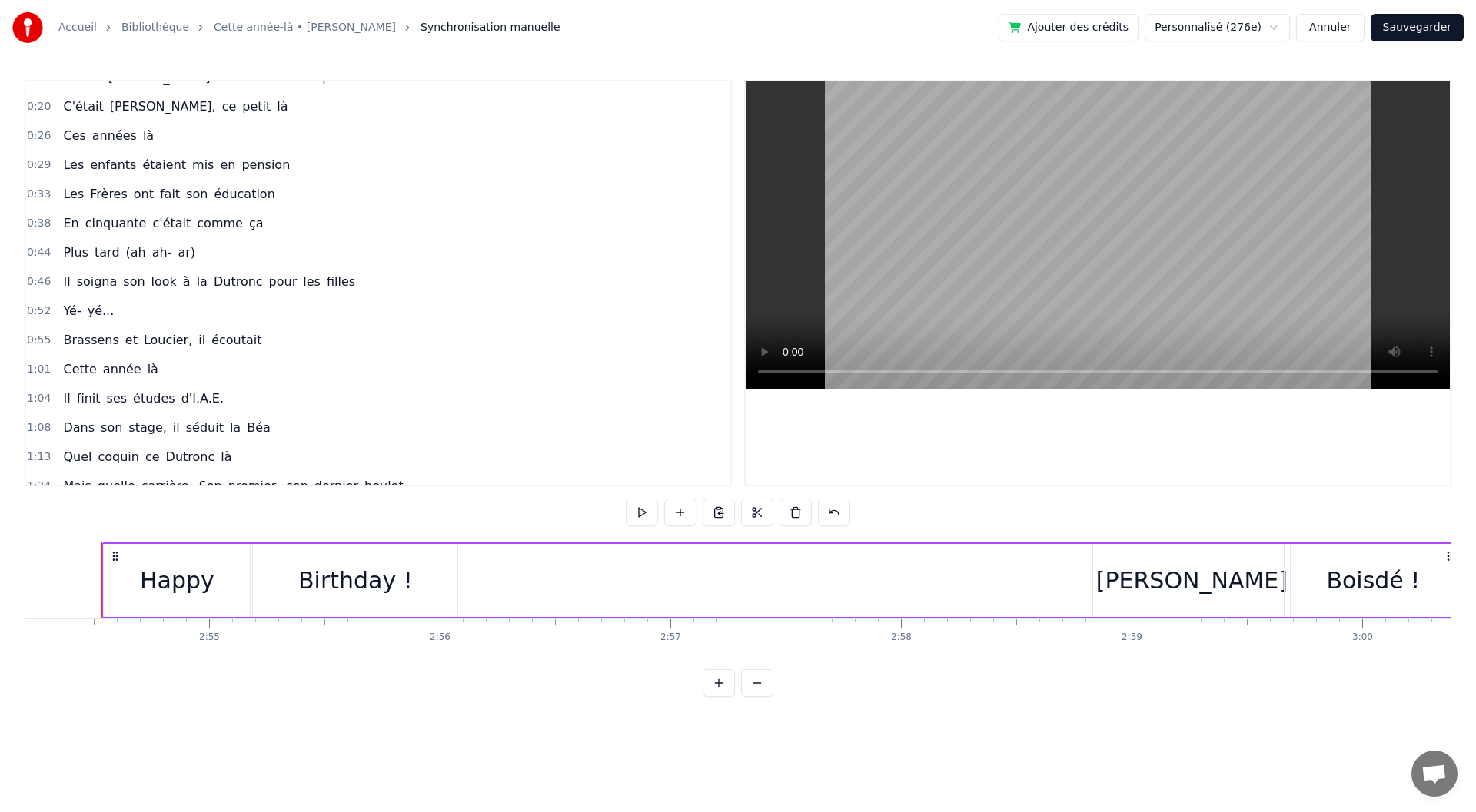
click at [158, 346] on span "Loucier," at bounding box center [168, 340] width 52 height 18
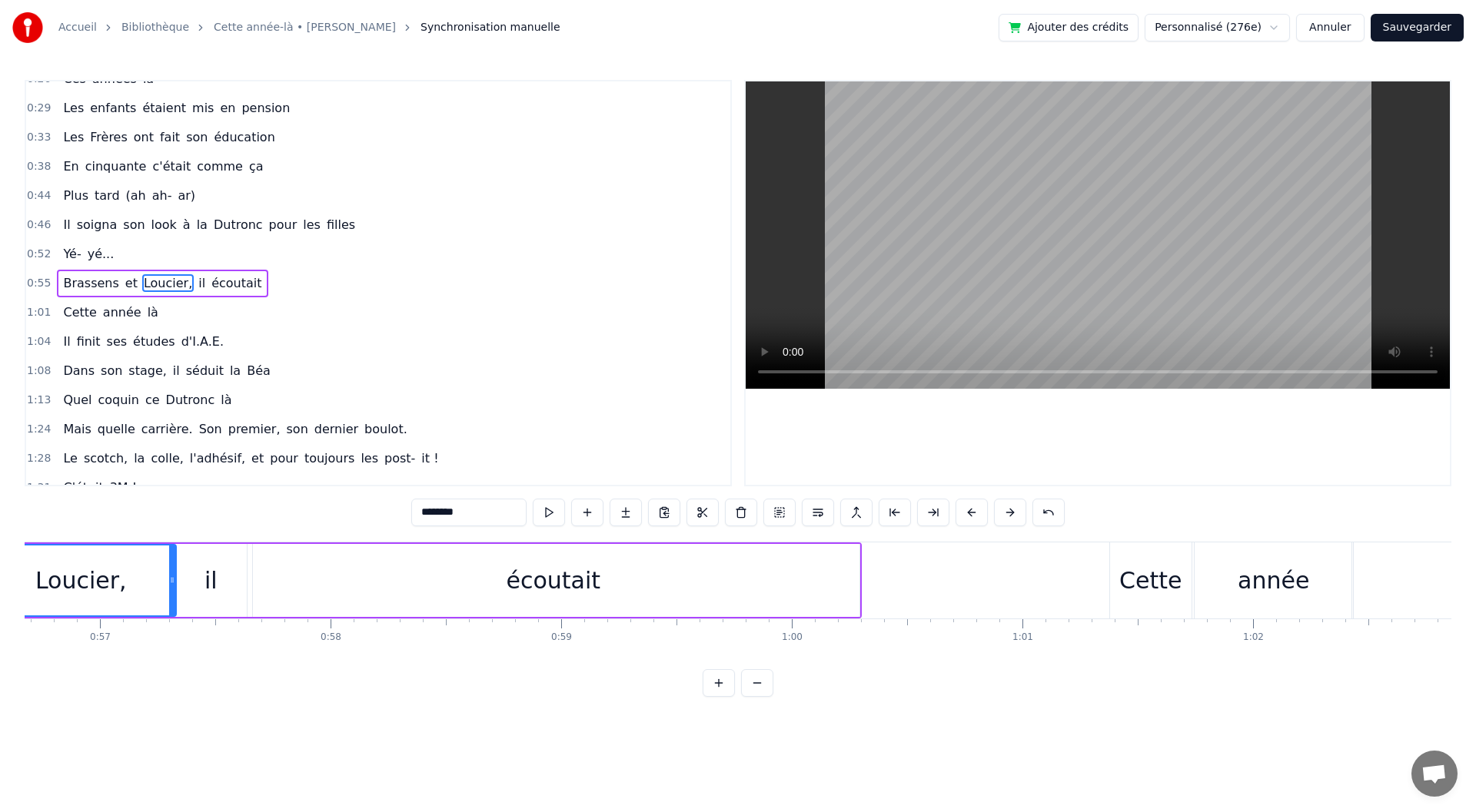
scroll to position [0, 12955]
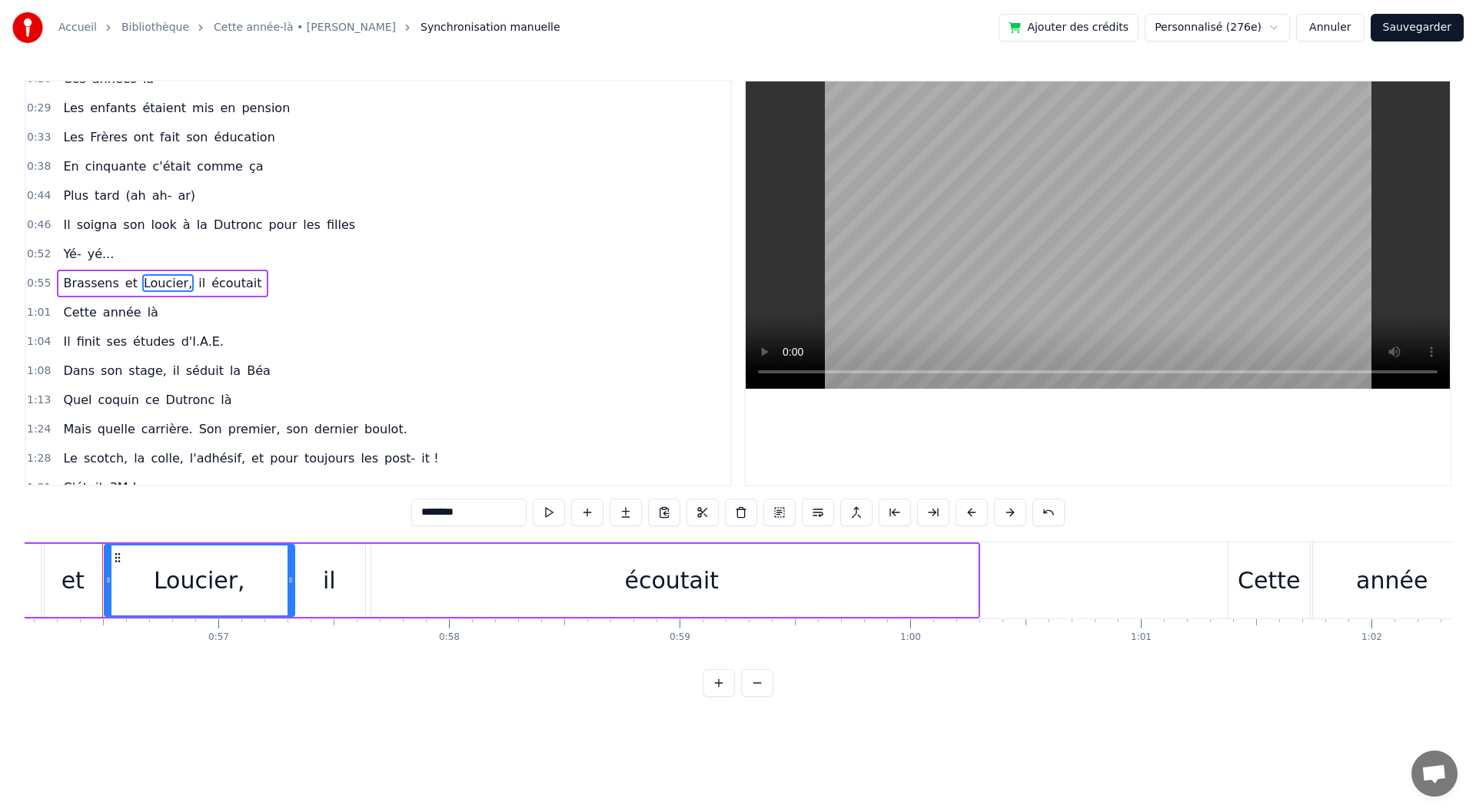
click at [444, 509] on input "********" at bounding box center [469, 512] width 116 height 28
click at [443, 510] on input "*********" at bounding box center [469, 512] width 116 height 28
type input "*********"
click at [485, 441] on div "1:24 Mais quelle carrière. Son premier, son dernier boulot." at bounding box center [378, 430] width 704 height 29
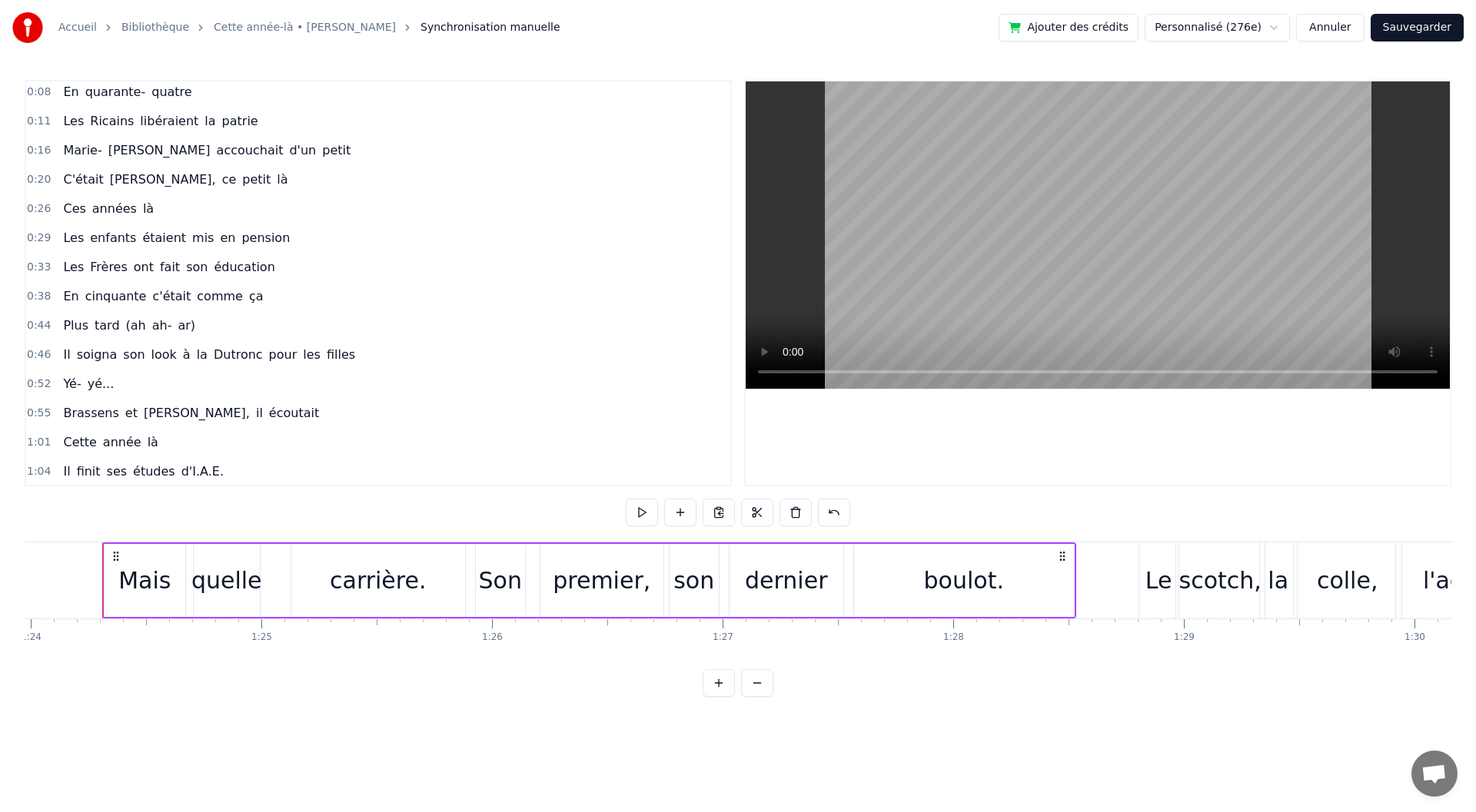
scroll to position [0, 0]
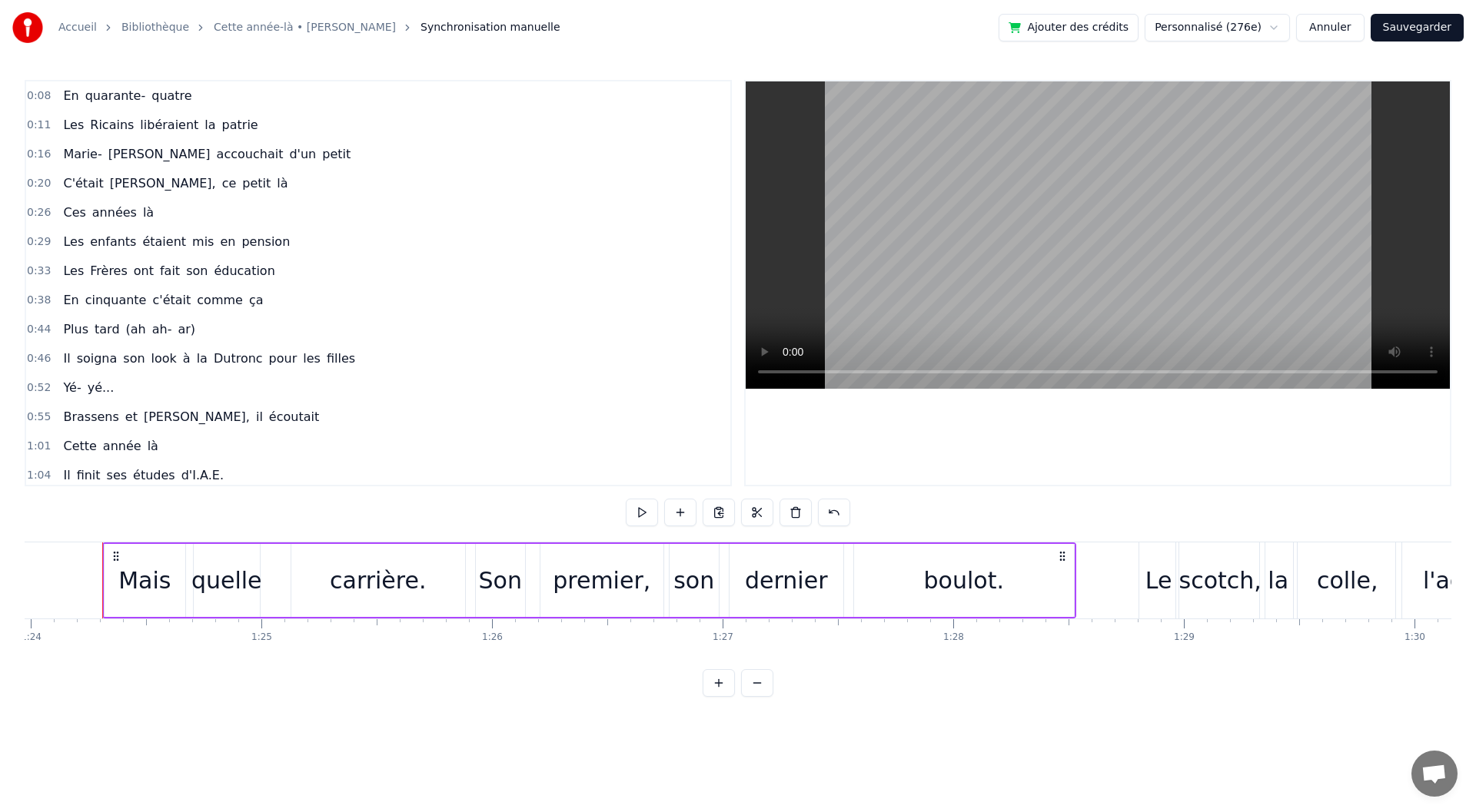
click at [163, 413] on span "[PERSON_NAME]," at bounding box center [197, 417] width 109 height 18
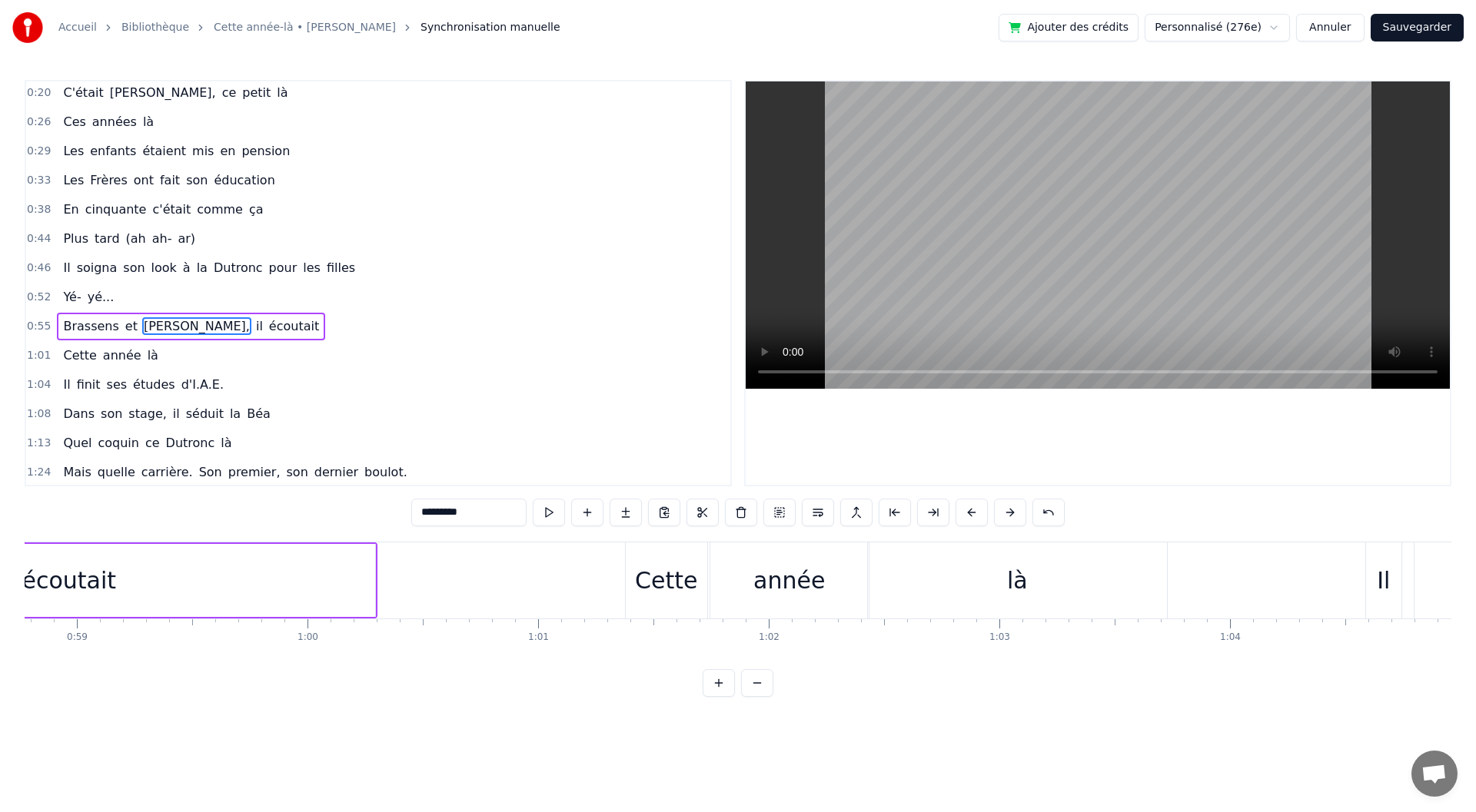
scroll to position [0, 12955]
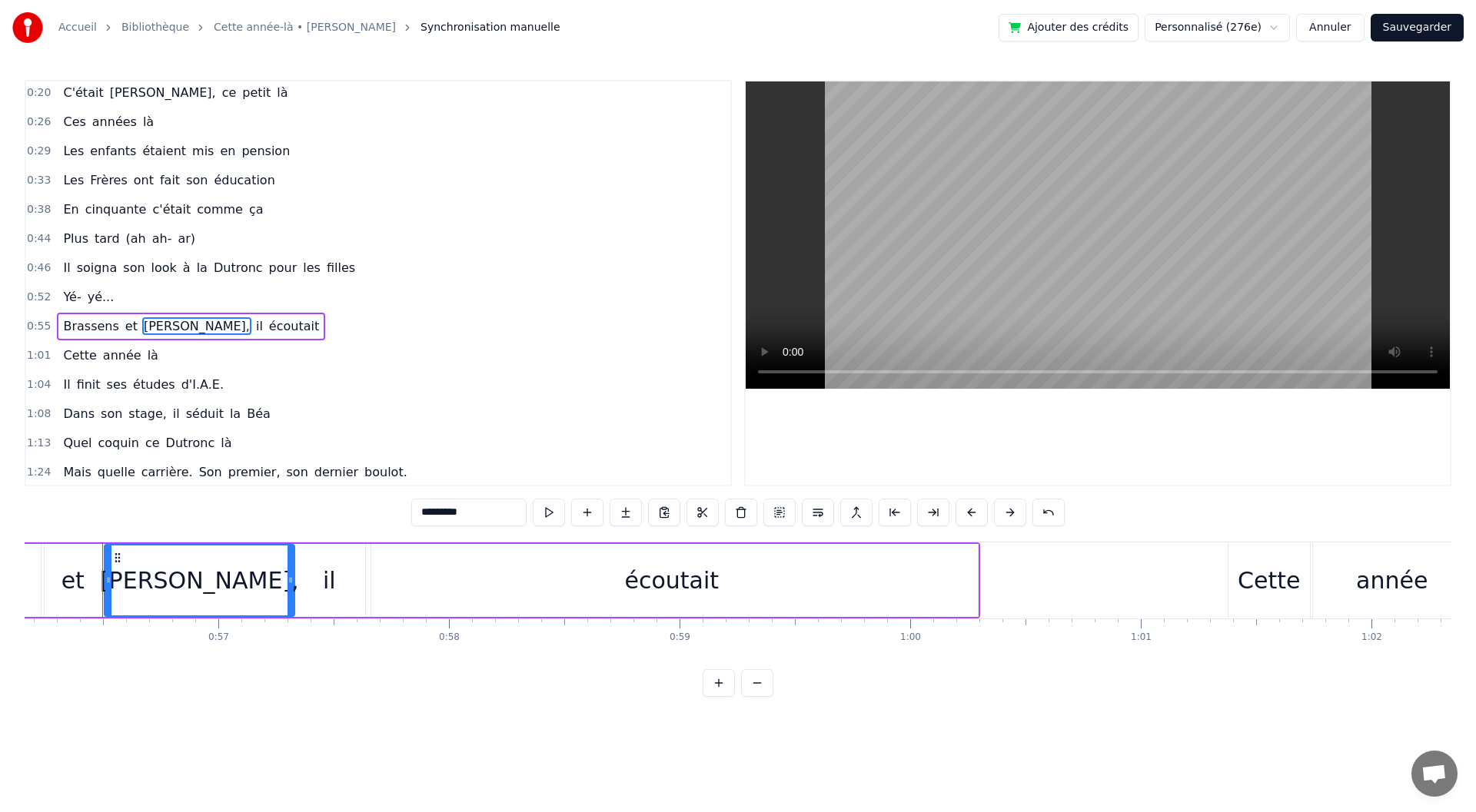
click at [485, 509] on input "*********" at bounding box center [469, 512] width 116 height 28
click at [429, 357] on div "1:01 Cette année là" at bounding box center [378, 356] width 704 height 29
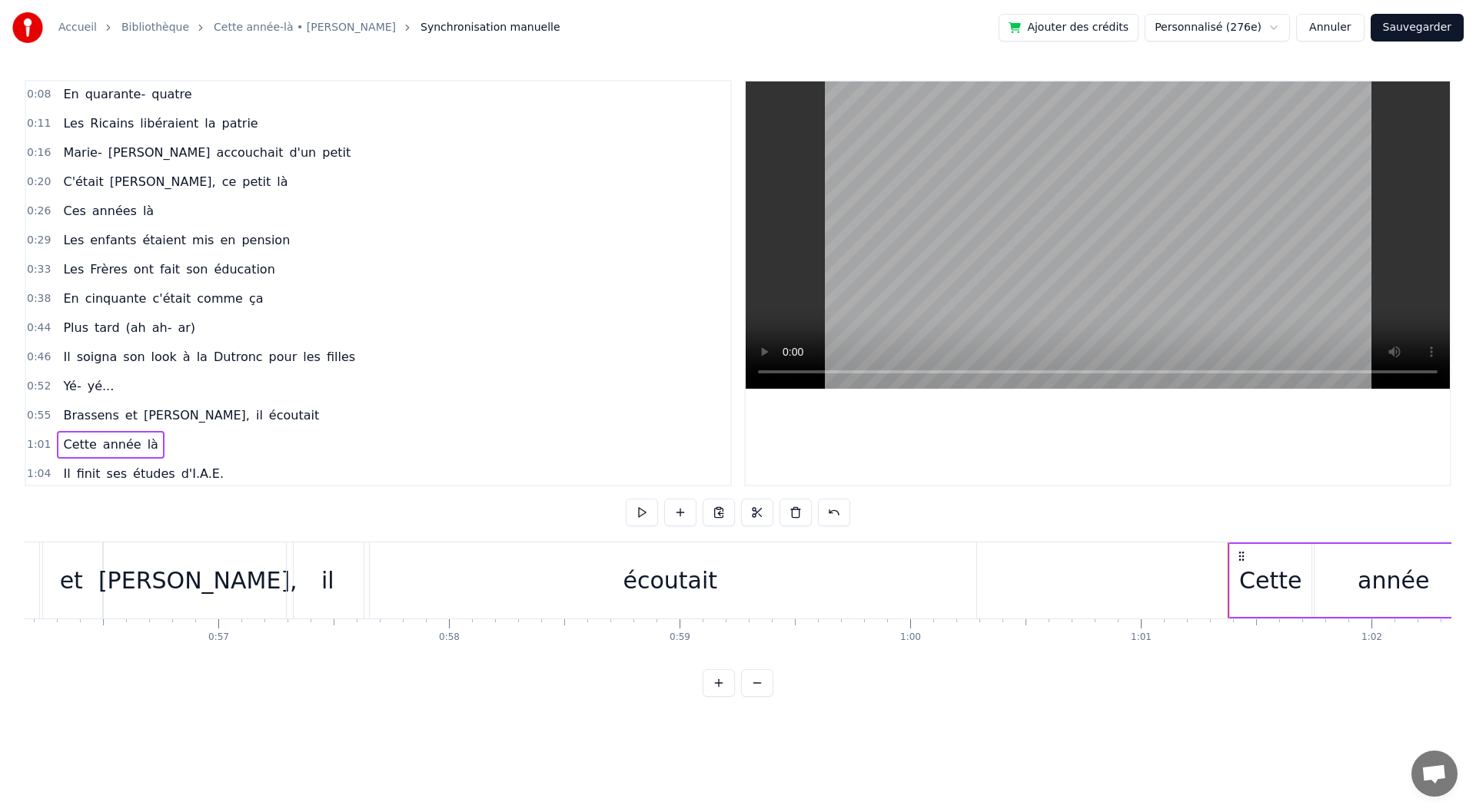
scroll to position [0, 0]
click at [452, 232] on div "0:29 Les enfants étaient mis en pension" at bounding box center [378, 242] width 704 height 29
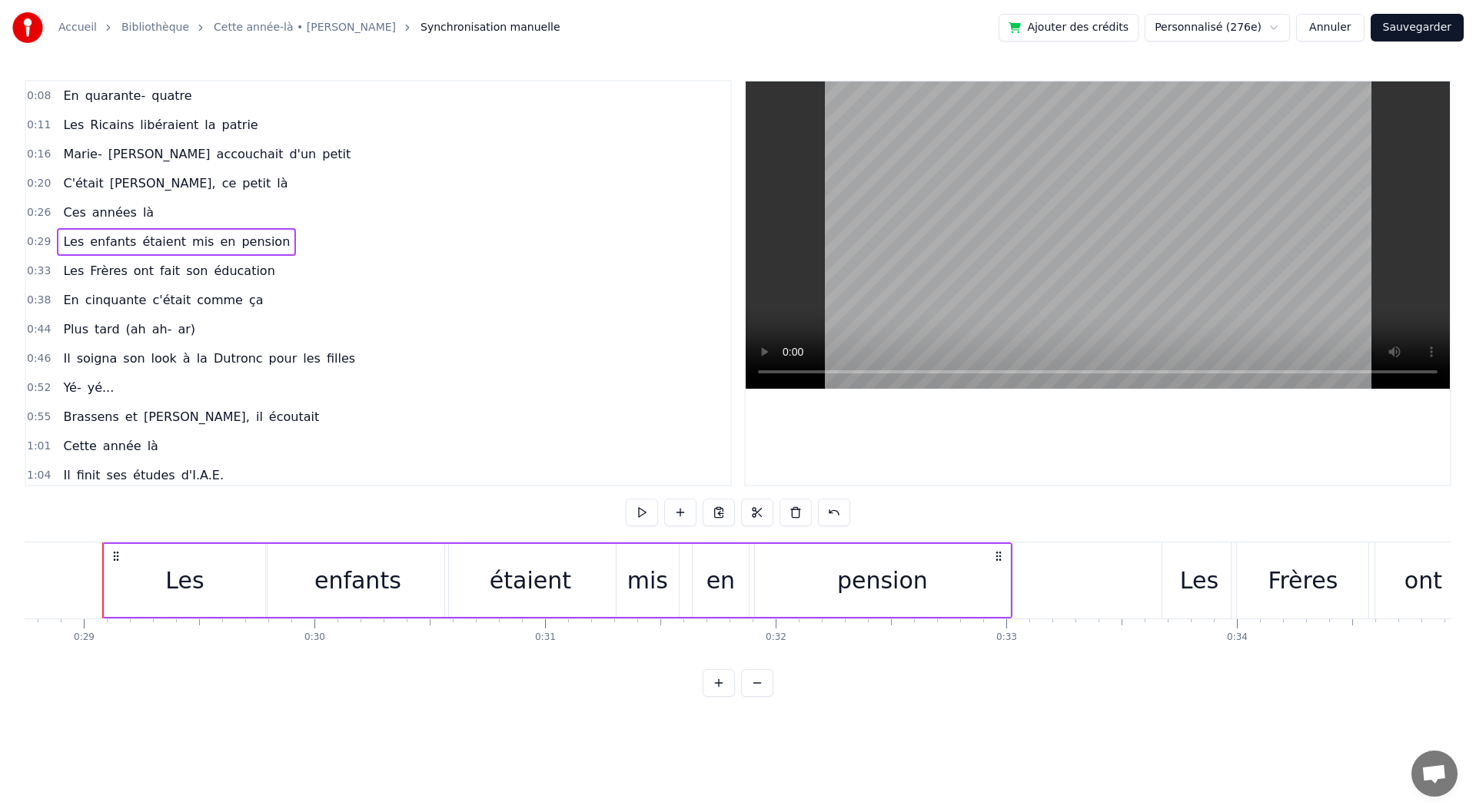
click at [196, 94] on div "0:08 En quarante- quatre" at bounding box center [378, 96] width 704 height 29
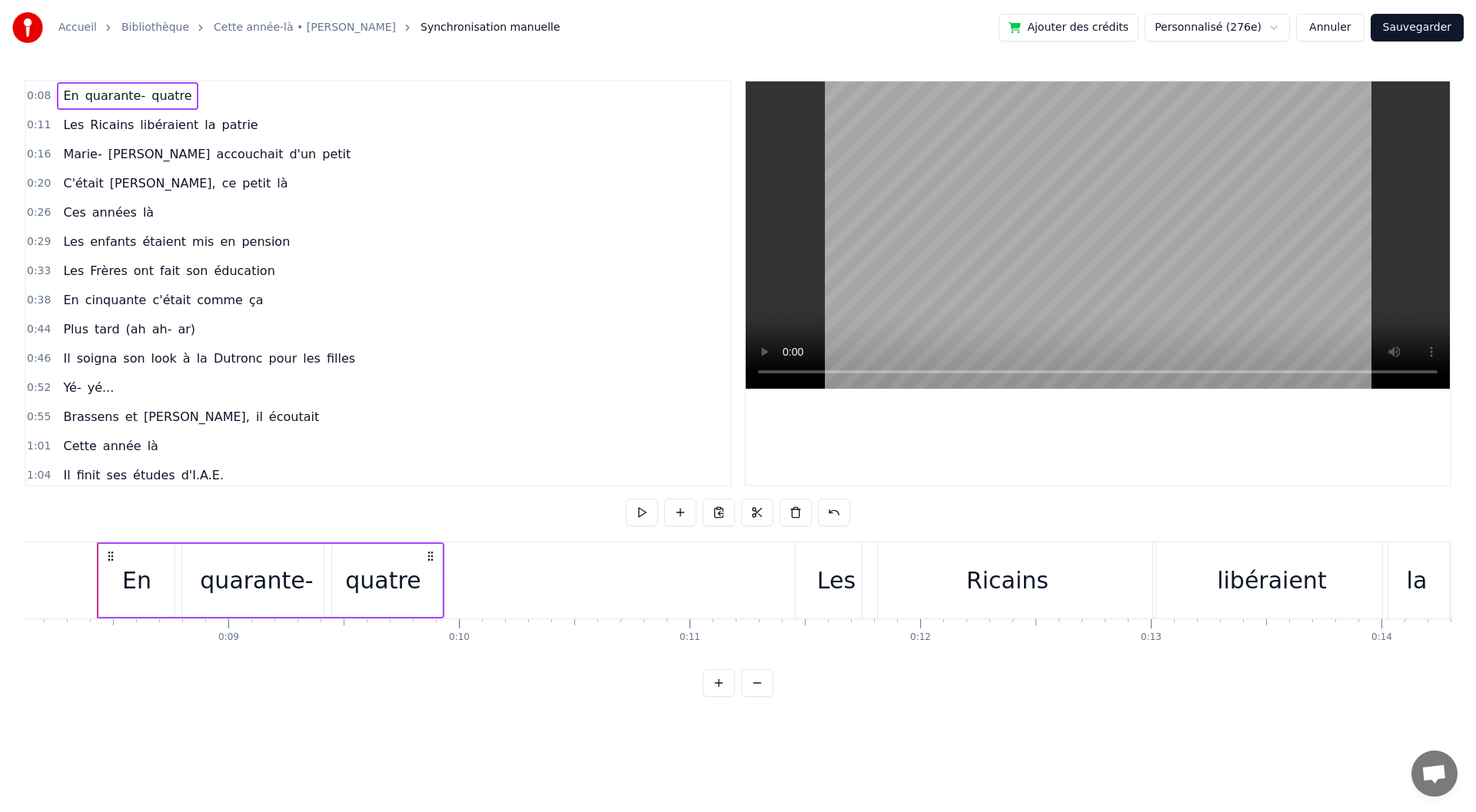
scroll to position [0, 1867]
click at [102, 96] on span "quarante-" at bounding box center [116, 96] width 64 height 18
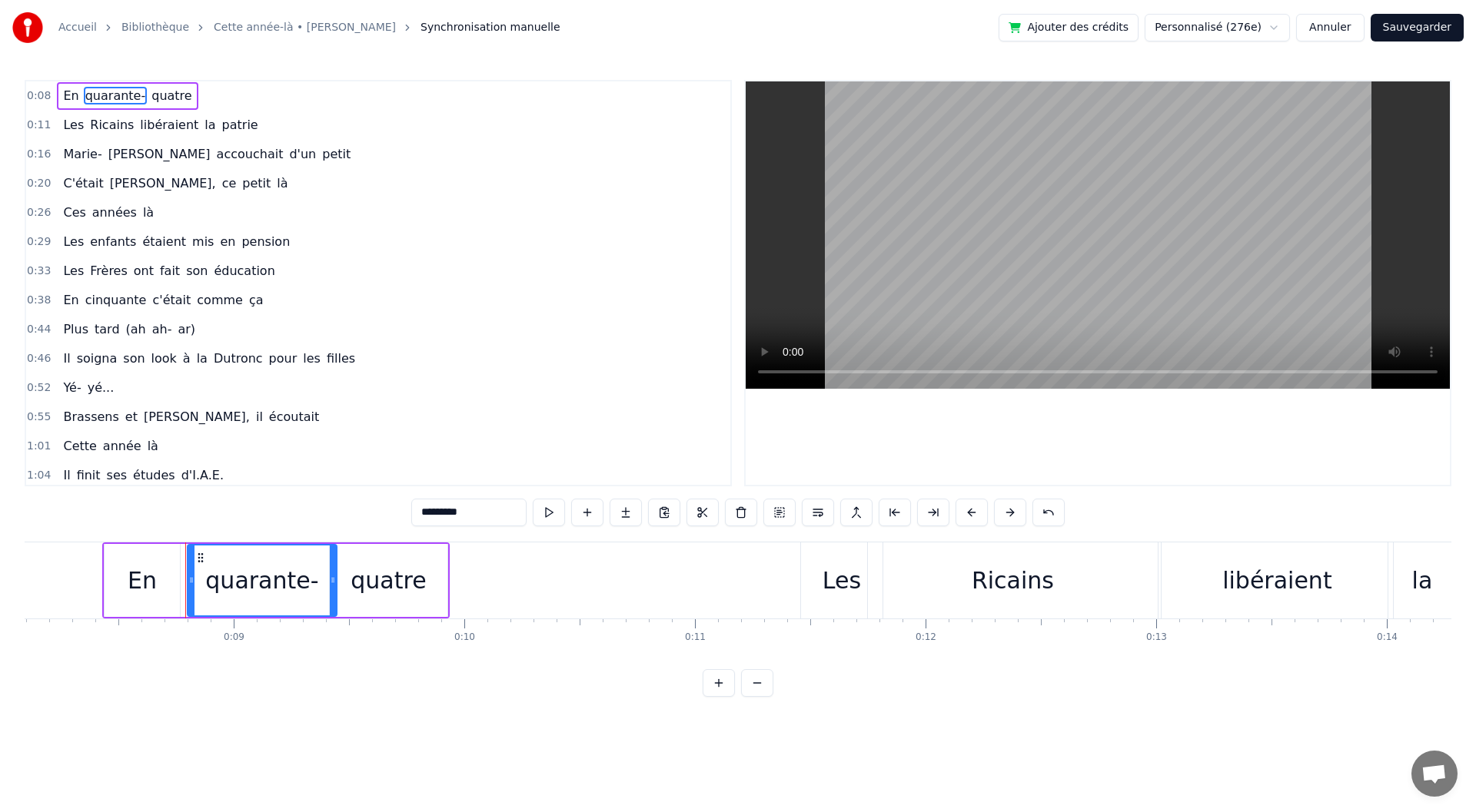
click at [153, 97] on span "quatre" at bounding box center [172, 96] width 43 height 18
type input "******"
click at [454, 250] on div "0:29 Les enfants étaient mis en pension" at bounding box center [378, 242] width 704 height 29
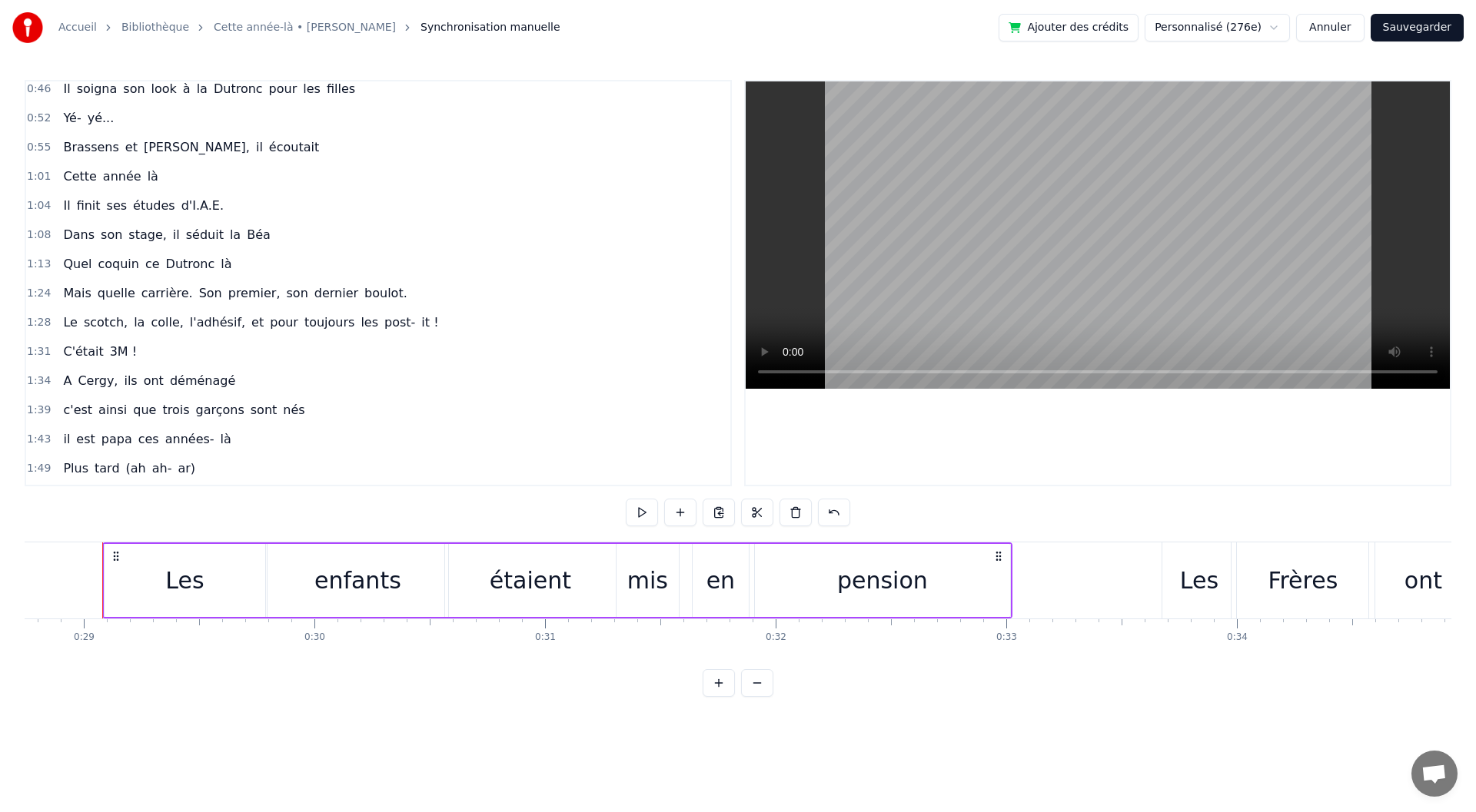
scroll to position [307, 0]
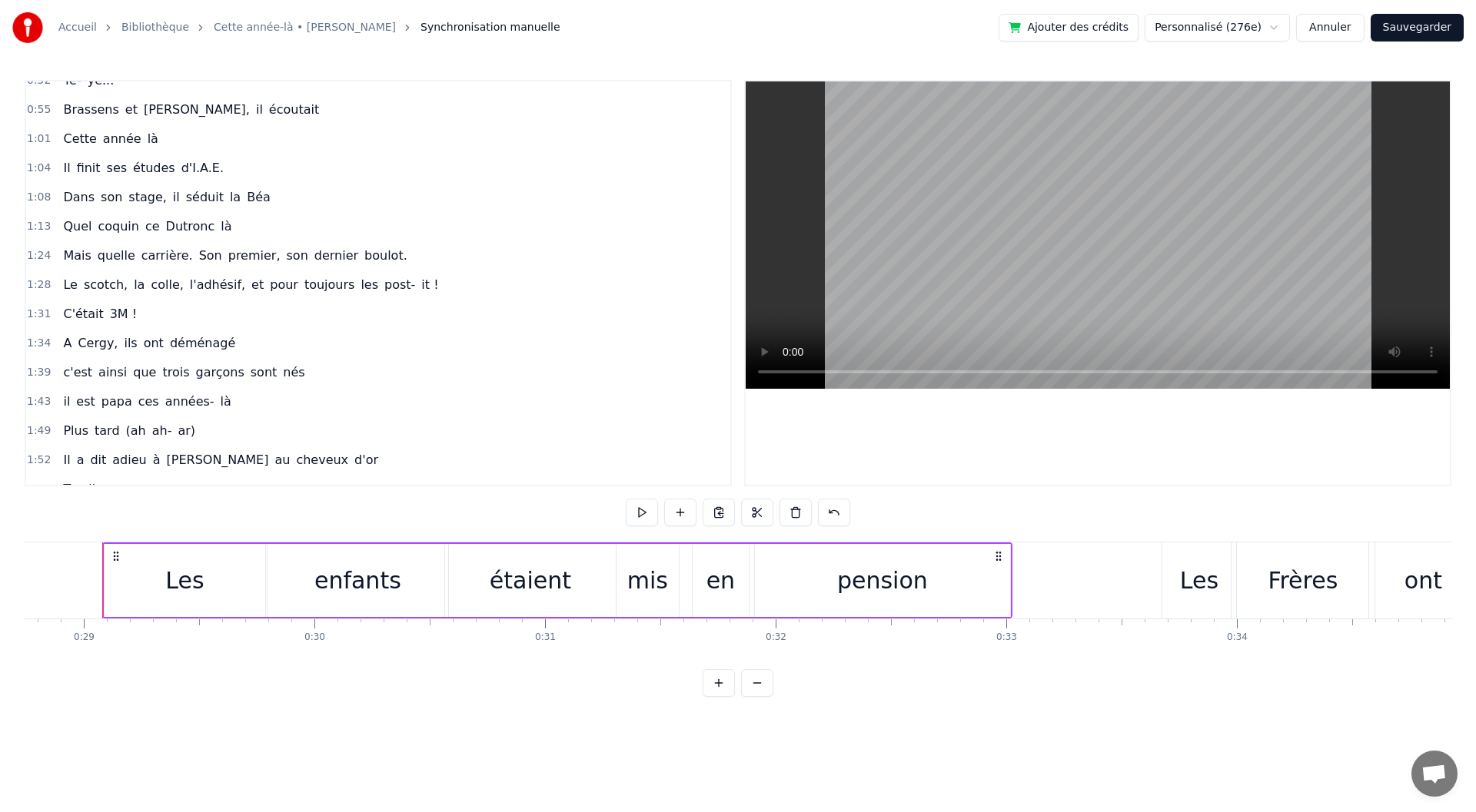
click at [1390, 27] on button "Sauvegarder" at bounding box center [1417, 28] width 93 height 28
